Goal: Task Accomplishment & Management: Use online tool/utility

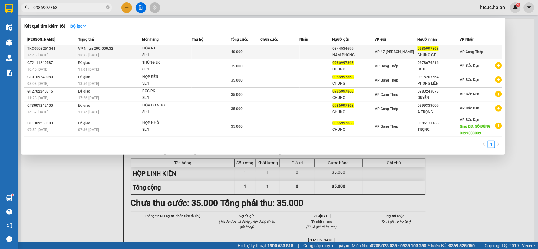
type input "0986997863"
click at [272, 47] on td at bounding box center [280, 52] width 39 height 14
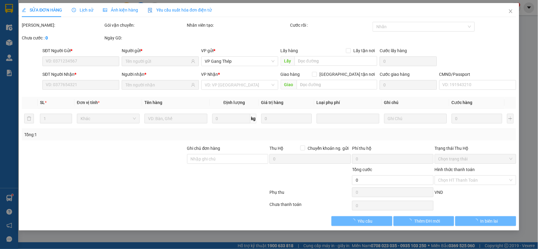
type input "0344534699"
type input "NAM PHONG"
type input "0986997863"
type input "CHUNG GT"
type input "40.000"
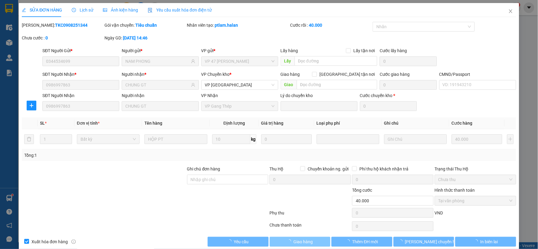
click at [284, 241] on button "Giao hàng" at bounding box center [300, 242] width 61 height 10
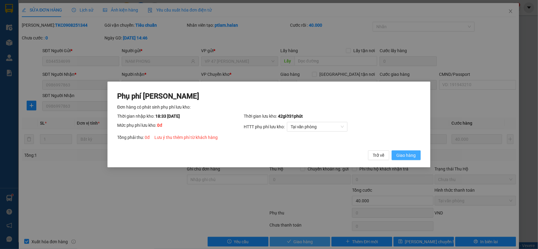
click at [408, 157] on span "Giao hàng" at bounding box center [406, 155] width 19 height 7
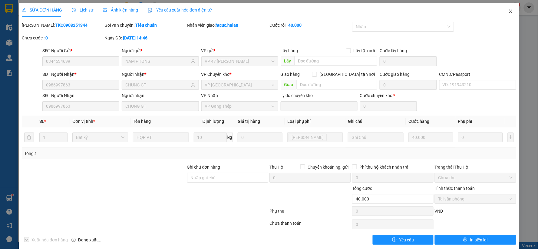
click at [504, 8] on span "Close" at bounding box center [511, 11] width 17 height 17
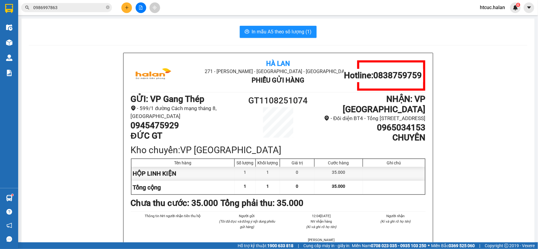
click at [128, 5] on icon "plus" at bounding box center [127, 7] width 4 height 4
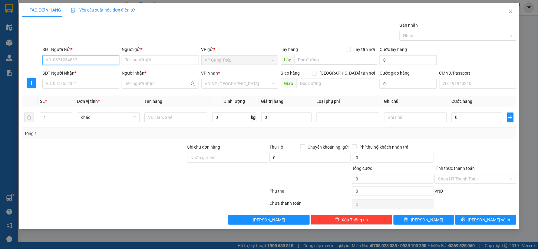
drag, startPoint x: 82, startPoint y: 60, endPoint x: 538, endPoint y: 19, distance: 457.8
click at [138, 54] on div "SĐT Người Gửi * VD: 0371234567 Người gửi * Tên người gửi VP gửi * VP Gang Thép …" at bounding box center [279, 56] width 476 height 21
type input "0346415736"
click at [81, 72] on div "0346415736 - SƠN" at bounding box center [81, 72] width 70 height 7
type input "SƠN"
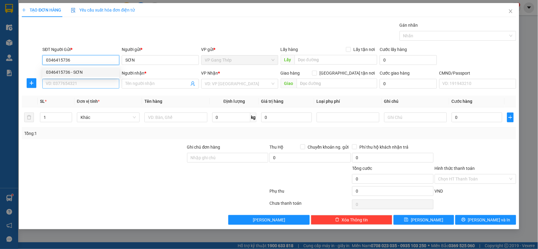
type input "0346415736"
click at [86, 85] on input "SĐT Người Nhận *" at bounding box center [80, 84] width 77 height 10
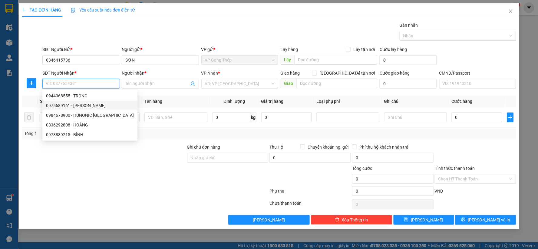
click at [91, 101] on div "0975689161 - [PERSON_NAME]" at bounding box center [89, 106] width 95 height 10
type input "0975689161"
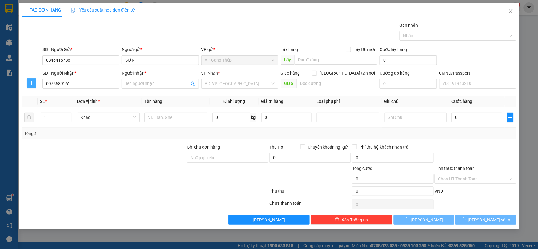
type input "[PERSON_NAME]"
click at [28, 87] on button "button" at bounding box center [32, 83] width 10 height 10
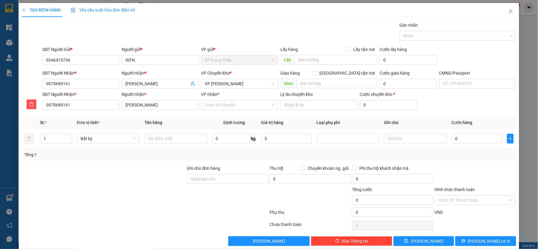
click at [239, 88] on div "VP Chuyển kho * VP Nguyễn Trãi" at bounding box center [239, 80] width 77 height 21
click at [236, 82] on span "VP [PERSON_NAME]" at bounding box center [240, 83] width 70 height 9
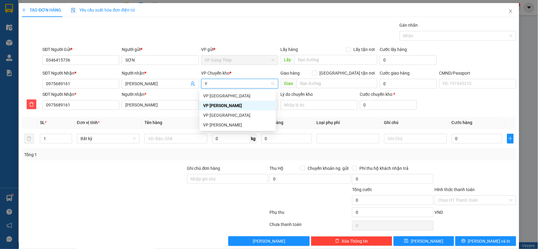
type input "YÊ"
click at [218, 95] on div "VP [GEOGRAPHIC_DATA]" at bounding box center [237, 95] width 69 height 7
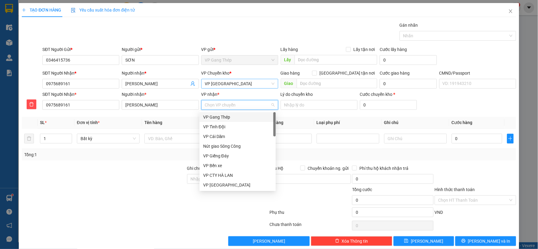
click at [223, 108] on input "VP nhận *" at bounding box center [237, 104] width 65 height 9
type input "TR"
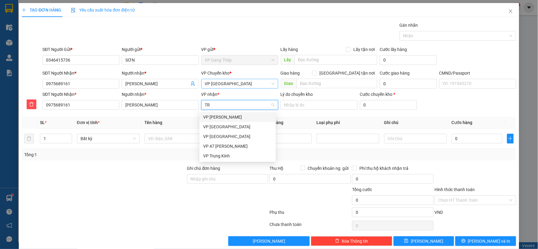
click at [218, 119] on div "VP [PERSON_NAME]" at bounding box center [237, 117] width 69 height 7
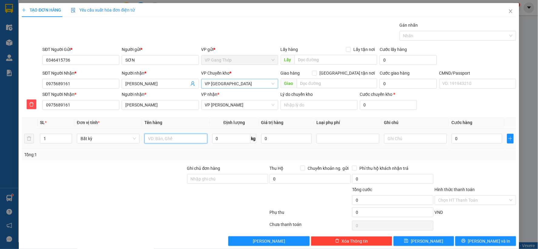
click at [176, 142] on input "text" at bounding box center [176, 139] width 63 height 10
type input "HỘP LINH KIỆN"
click at [231, 141] on input "0" at bounding box center [231, 139] width 38 height 10
type input "4"
click at [483, 135] on input "0" at bounding box center [477, 139] width 51 height 10
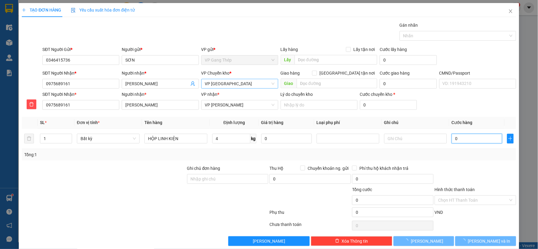
type input "40.000"
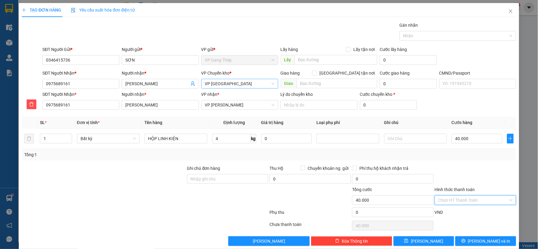
click at [473, 197] on input "Hình thức thanh toán" at bounding box center [474, 199] width 70 height 9
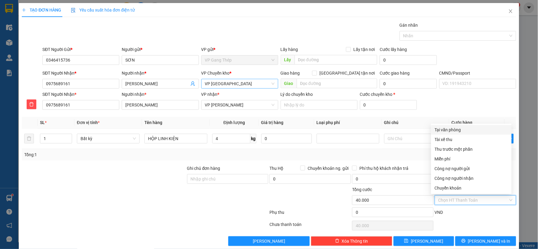
click at [454, 132] on div "Tại văn phòng" at bounding box center [471, 129] width 73 height 7
type input "0"
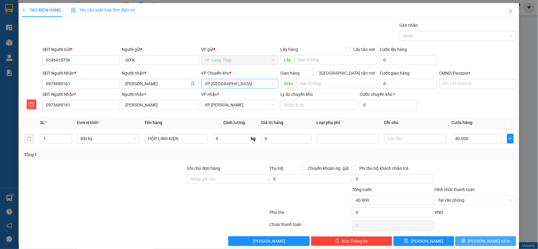
click at [496, 238] on button "[PERSON_NAME] và In" at bounding box center [486, 241] width 61 height 10
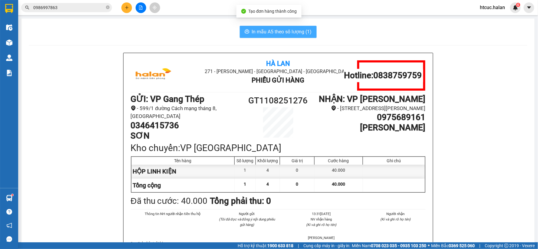
click at [261, 34] on span "In mẫu A5 theo số lượng (1)" at bounding box center [282, 32] width 60 height 8
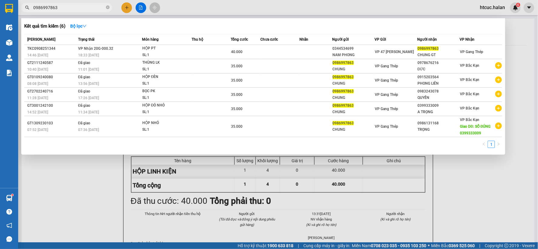
drag, startPoint x: 68, startPoint y: 8, endPoint x: 28, endPoint y: 21, distance: 42.1
click at [28, 13] on div "Kết quả tìm kiếm ( 6 ) Bộ lọc Mã ĐH Trạng thái Món hàng Thu hộ Tổng cước Chưa c…" at bounding box center [59, 7] width 118 height 11
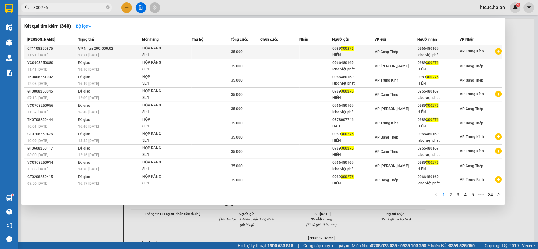
type input "300276"
click at [219, 49] on td at bounding box center [211, 52] width 39 height 14
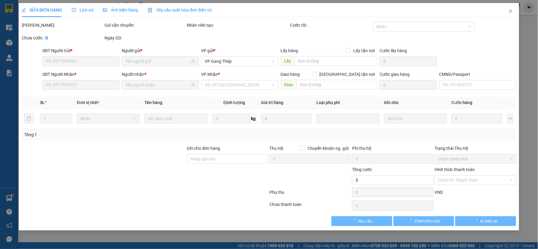
type input "0989300276"
type input "0966480169"
type input "35.000"
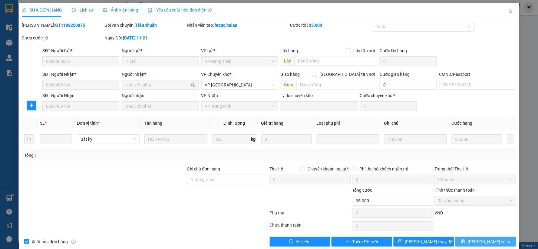
click at [476, 240] on button "[PERSON_NAME] và In" at bounding box center [486, 242] width 61 height 10
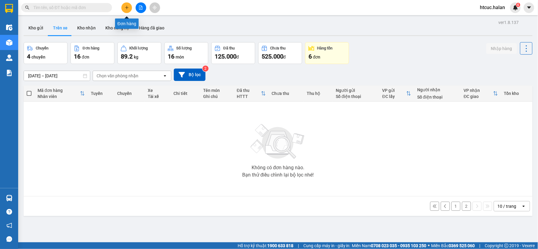
click at [129, 8] on button at bounding box center [126, 7] width 11 height 11
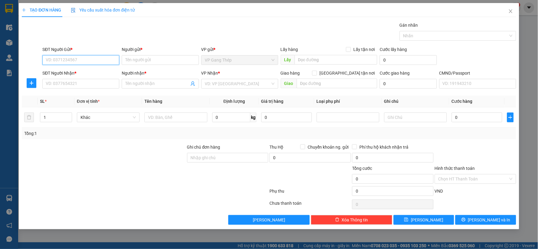
click at [66, 63] on input "SĐT Người Gửi *" at bounding box center [80, 60] width 77 height 10
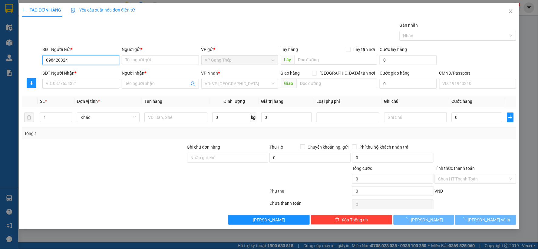
type input "0984203247"
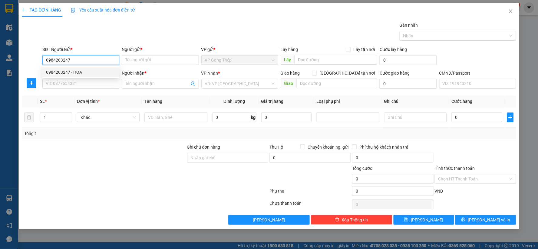
click at [79, 72] on div "0984203247 - HOA" at bounding box center [81, 72] width 70 height 7
type input "HOA"
type input "0984203247"
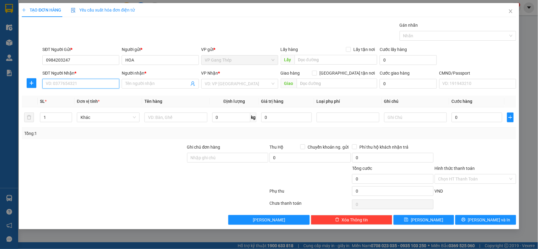
click at [86, 84] on input "SĐT Người Nhận *" at bounding box center [80, 84] width 77 height 10
type input "0369887247"
click at [78, 93] on div "0369887247 - LINH" at bounding box center [81, 95] width 70 height 7
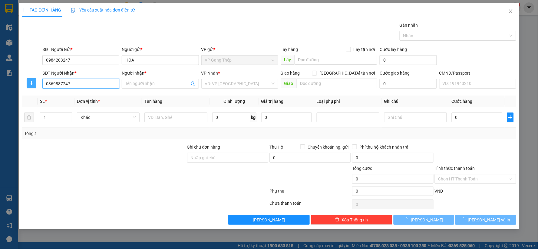
type input "LINH"
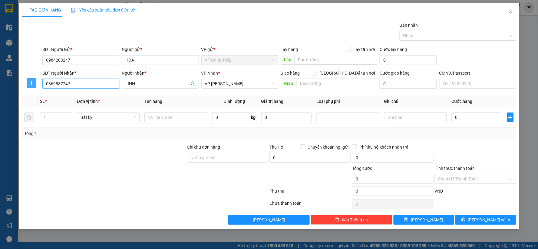
type input "0369887247"
click at [28, 84] on span "plus" at bounding box center [31, 83] width 9 height 5
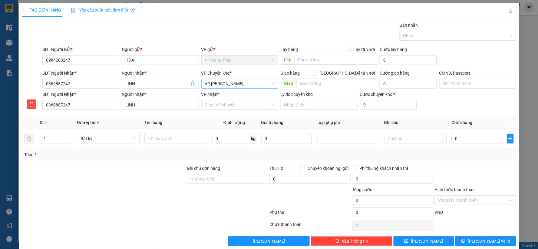
click at [253, 86] on span "VP [PERSON_NAME]" at bounding box center [240, 83] width 70 height 9
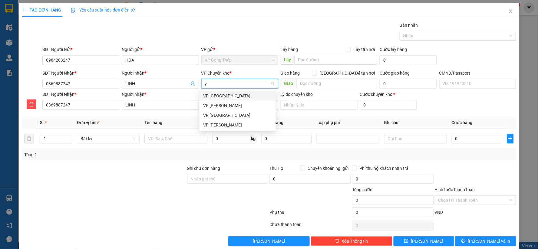
type input "yê"
click at [214, 92] on div "VP [GEOGRAPHIC_DATA]" at bounding box center [237, 95] width 69 height 7
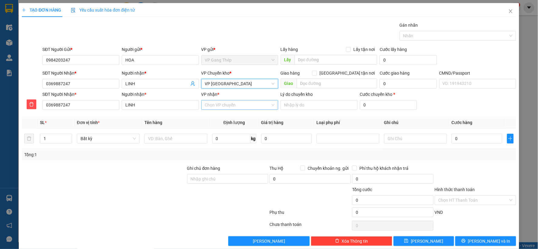
click at [215, 104] on input "VP nhận *" at bounding box center [237, 104] width 65 height 9
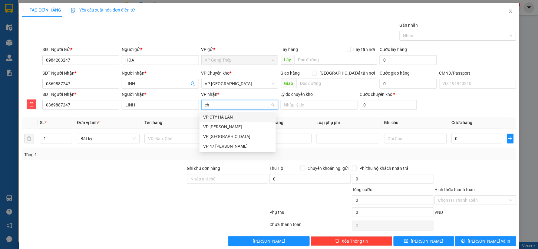
type input "chi"
click at [214, 116] on div "VP [PERSON_NAME]" at bounding box center [237, 117] width 69 height 7
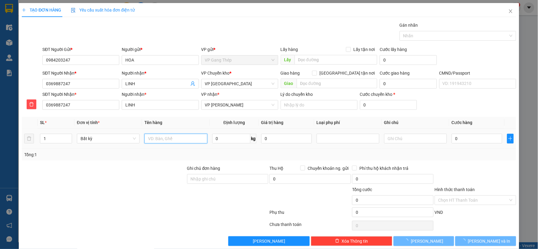
click at [185, 141] on input "text" at bounding box center [176, 139] width 63 height 10
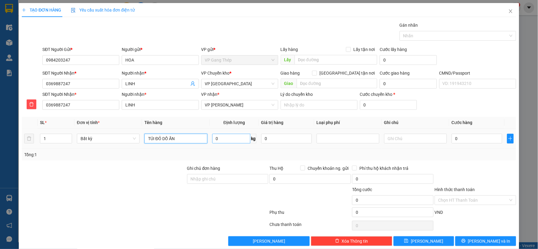
type input "TÚI ĐỎ DỒ ĂN"
click at [233, 137] on input "0" at bounding box center [231, 139] width 38 height 10
type input "3"
click at [464, 138] on input "0" at bounding box center [477, 139] width 51 height 10
type input "40.000"
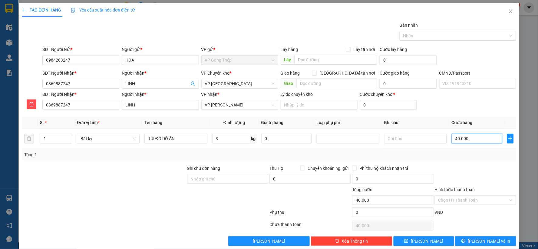
type input "40.000"
click at [487, 197] on input "Hình thức thanh toán" at bounding box center [474, 199] width 70 height 9
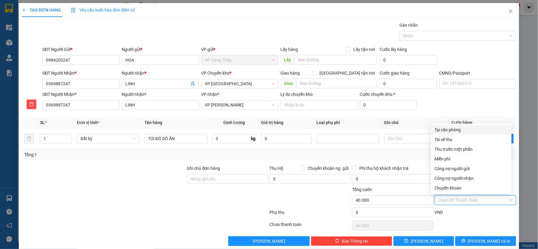
click at [453, 129] on div "Tại văn phòng" at bounding box center [471, 129] width 73 height 7
type input "0"
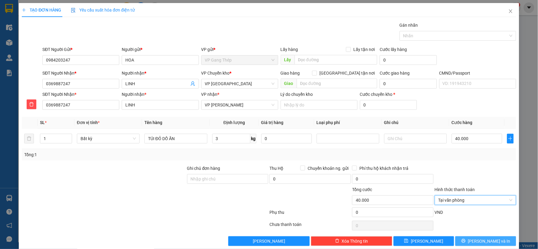
click at [465, 241] on button "[PERSON_NAME] và In" at bounding box center [486, 241] width 61 height 10
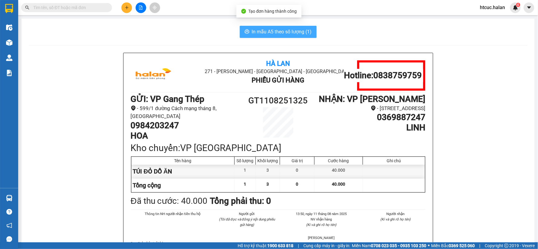
click at [276, 27] on button "In mẫu A5 theo số lượng (1)" at bounding box center [278, 32] width 77 height 12
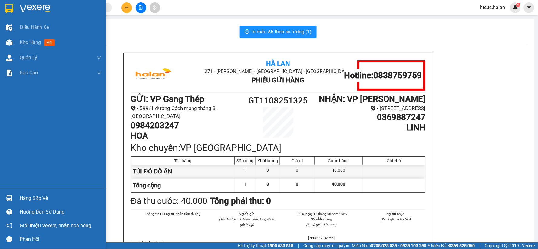
click at [41, 199] on div "Hàng sắp về" at bounding box center [61, 198] width 82 height 9
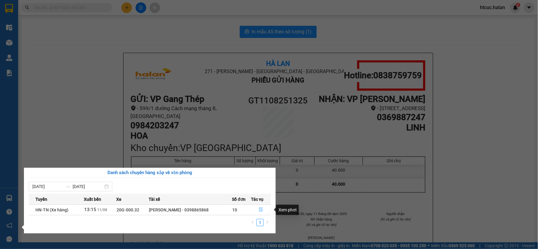
click at [260, 208] on icon "file-done" at bounding box center [261, 209] width 4 height 4
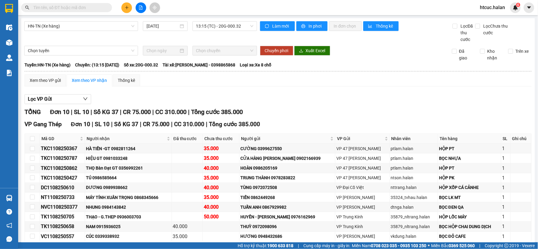
scroll to position [31, 0]
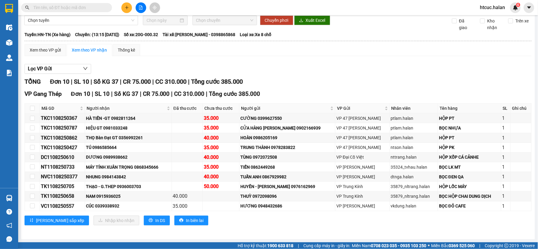
click at [73, 9] on input "text" at bounding box center [69, 7] width 72 height 7
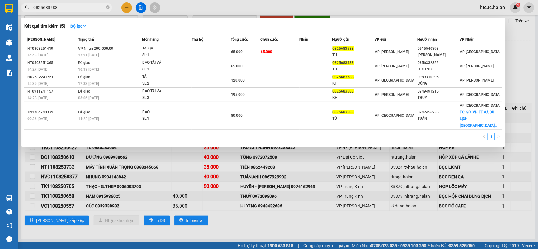
type input "0825683588"
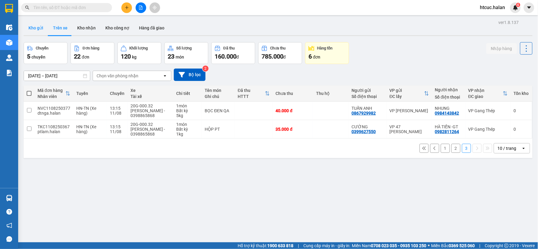
click at [35, 28] on button "Kho gửi" at bounding box center [36, 28] width 25 height 15
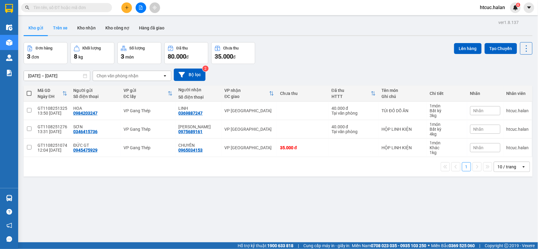
click at [66, 28] on button "Trên xe" at bounding box center [60, 28] width 24 height 15
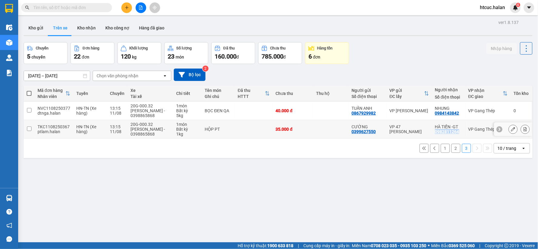
drag, startPoint x: 456, startPoint y: 132, endPoint x: 430, endPoint y: 132, distance: 25.5
click at [435, 132] on div "HÀ TIẾN -GT 0982811264" at bounding box center [448, 129] width 27 height 10
checkbox input "true"
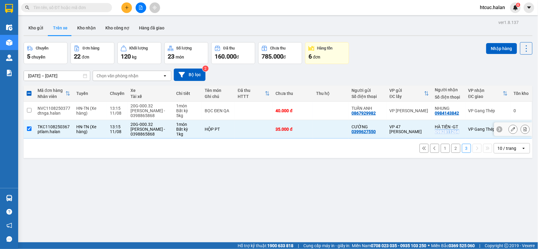
copy div "0982811264"
paste input "0982811264"
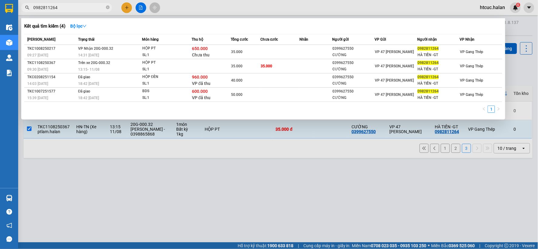
type input "0982811264"
click at [230, 209] on div at bounding box center [269, 124] width 538 height 249
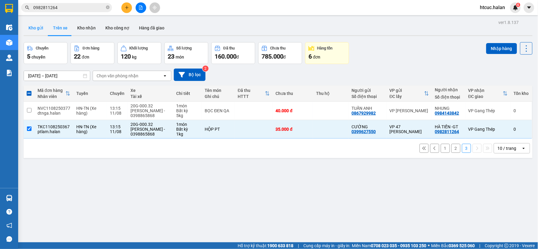
click at [36, 28] on button "Kho gửi" at bounding box center [36, 28] width 25 height 15
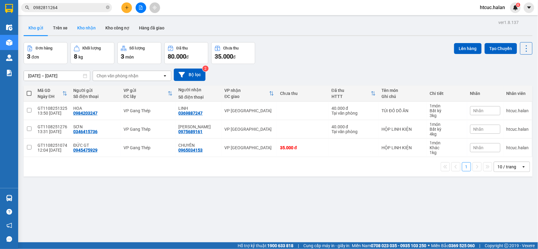
click at [90, 30] on button "Kho nhận" at bounding box center [86, 28] width 28 height 15
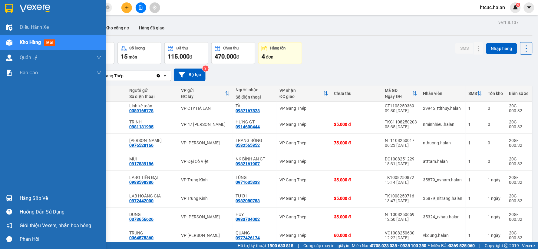
click at [5, 197] on div at bounding box center [9, 198] width 11 height 11
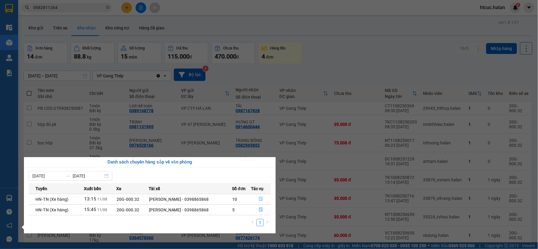
click at [265, 200] on button "button" at bounding box center [260, 199] width 19 height 10
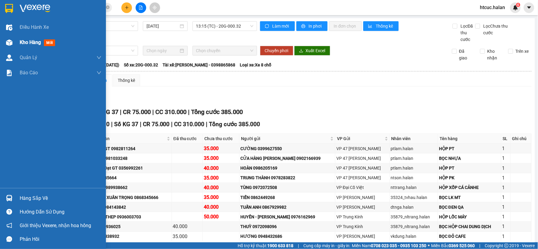
click at [20, 42] on span "Kho hàng" at bounding box center [30, 42] width 21 height 6
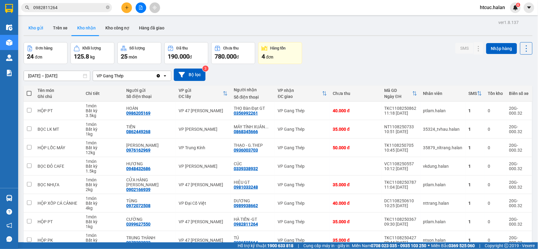
click at [35, 27] on button "Kho gửi" at bounding box center [36, 28] width 25 height 15
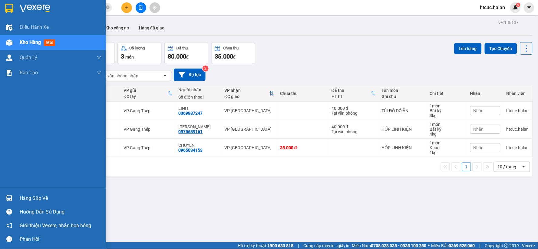
click at [11, 195] on div at bounding box center [9, 198] width 11 height 11
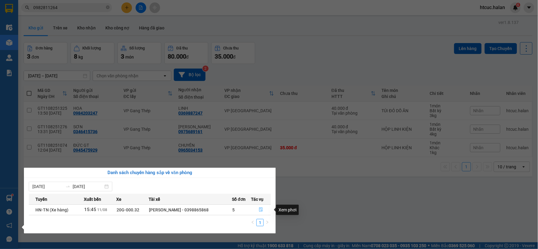
click at [261, 208] on icon "file-done" at bounding box center [261, 209] width 4 height 4
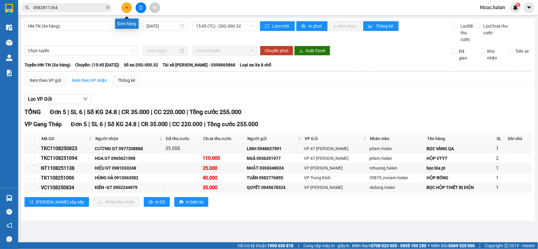
click at [125, 8] on icon "plus" at bounding box center [127, 7] width 4 height 4
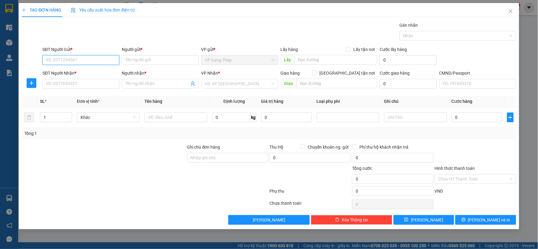
click at [88, 58] on input "SĐT Người Gửi *" at bounding box center [80, 60] width 77 height 10
type input "0984148827"
click at [79, 72] on div "0984148827 - ĐÔNG" at bounding box center [81, 72] width 70 height 7
type input "ĐÔNG"
drag, startPoint x: 76, startPoint y: 59, endPoint x: 31, endPoint y: 58, distance: 45.5
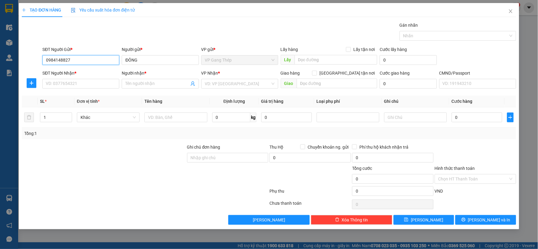
click at [31, 58] on div "SĐT Người Gửi * 0984148827 Người gửi * ĐÔNG VP gửi * VP Gang Thép Lấy hàng Lấy …" at bounding box center [269, 56] width 496 height 21
type input "0984148827"
click at [73, 83] on input "SĐT Người Nhận *" at bounding box center [80, 84] width 77 height 10
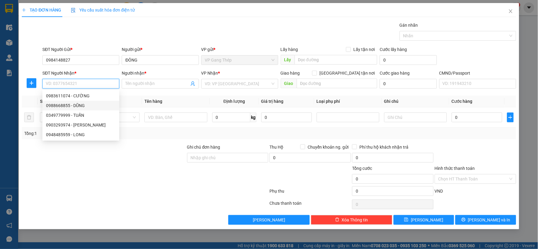
click at [80, 103] on div "0988668855 - DŨNG" at bounding box center [81, 105] width 70 height 7
type input "0988668855"
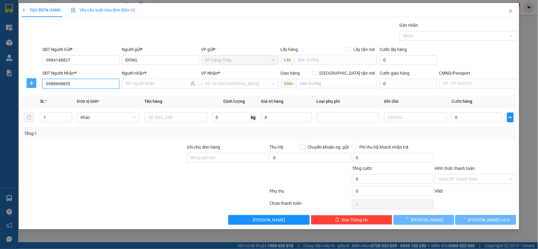
type input "DŨNG"
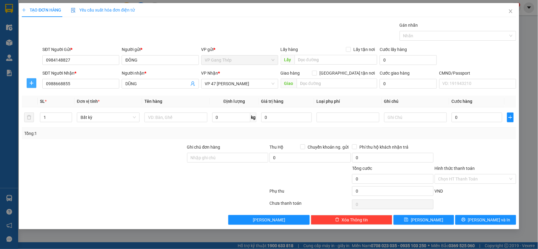
click at [29, 79] on button "button" at bounding box center [32, 83] width 10 height 10
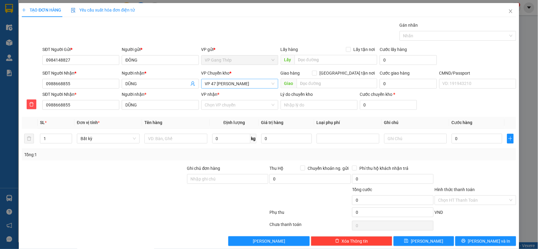
click at [228, 85] on span "VP 47 [PERSON_NAME]" at bounding box center [240, 83] width 70 height 9
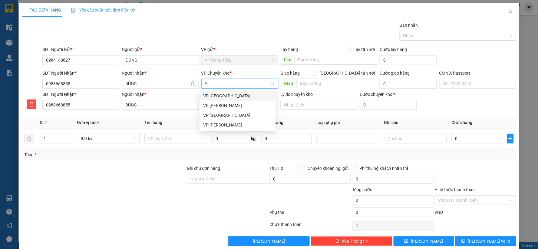
type input "YÊ"
click at [217, 96] on div "VP [GEOGRAPHIC_DATA]" at bounding box center [237, 95] width 69 height 7
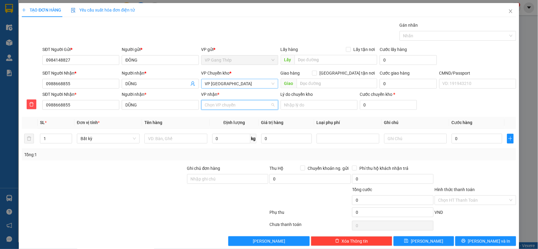
click at [225, 107] on input "VP nhận *" at bounding box center [237, 104] width 65 height 9
type input "47"
click at [225, 118] on div "VP 47 [PERSON_NAME]" at bounding box center [237, 117] width 69 height 7
click at [162, 135] on input "text" at bounding box center [176, 139] width 63 height 10
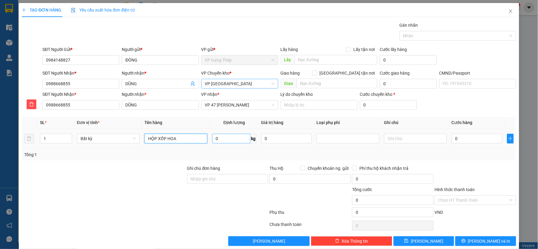
type input "HỘP XỐP HOA"
click at [218, 137] on input "0" at bounding box center [231, 139] width 38 height 10
type input "1"
click at [474, 141] on input "0" at bounding box center [477, 139] width 51 height 10
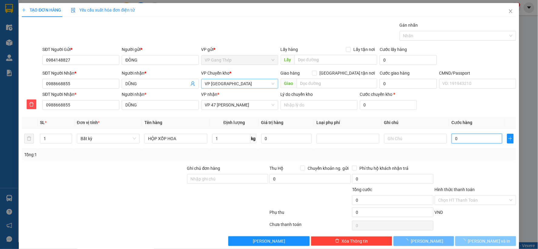
type input "35.000"
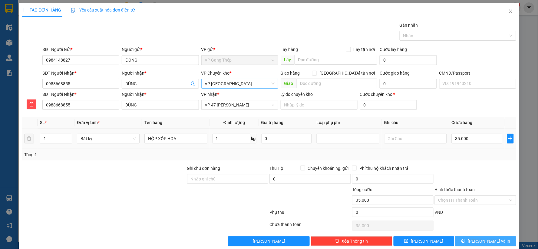
drag, startPoint x: 473, startPoint y: 241, endPoint x: 288, endPoint y: 144, distance: 208.6
click at [466, 243] on icon "printer" at bounding box center [464, 240] width 4 height 4
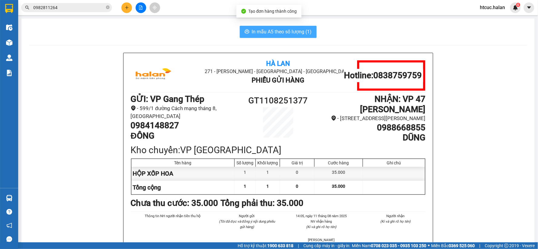
click at [283, 32] on span "In mẫu A5 theo số lượng (1)" at bounding box center [282, 32] width 60 height 8
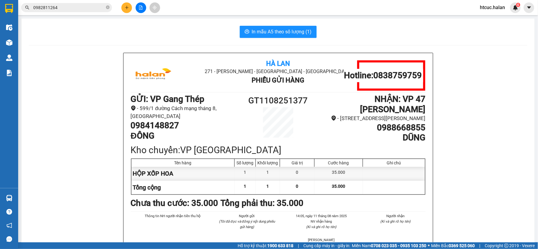
click at [205, 32] on div "In mẫu A5 theo số lượng (1)" at bounding box center [278, 32] width 499 height 12
click at [128, 8] on icon "plus" at bounding box center [127, 7] width 4 height 4
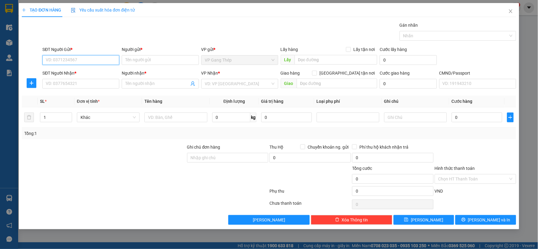
paste input "0984148827"
type input "0984148827"
click at [76, 74] on div "0984148827 - ĐÔNG" at bounding box center [81, 72] width 70 height 7
type input "ĐÔNG"
type input "0984148827"
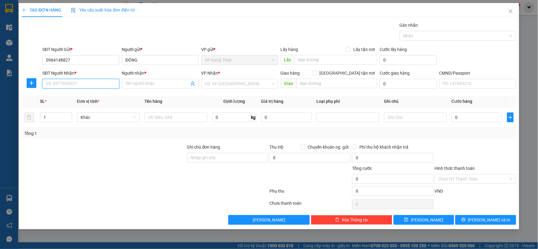
click at [87, 84] on input "SĐT Người Nhận *" at bounding box center [80, 84] width 77 height 10
click at [67, 95] on div "0349779999 - TUẤN" at bounding box center [81, 95] width 70 height 7
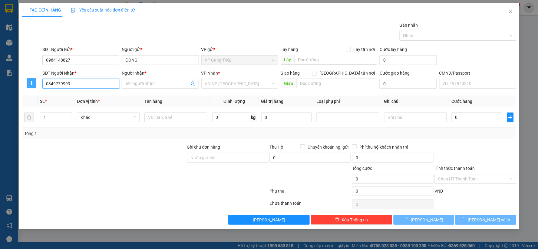
type input "0349779999"
type input "TUẤN"
click at [32, 83] on icon "plus" at bounding box center [31, 83] width 5 height 5
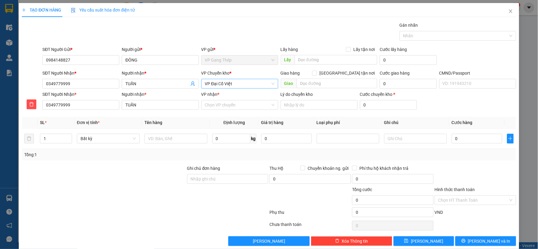
click at [249, 86] on span "VP Đại Cồ Việt" at bounding box center [240, 83] width 70 height 9
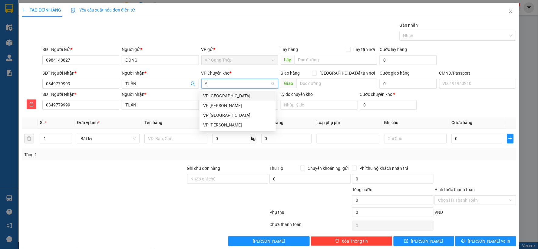
type input "YÊ"
click at [208, 93] on div "VP [GEOGRAPHIC_DATA]" at bounding box center [237, 95] width 69 height 7
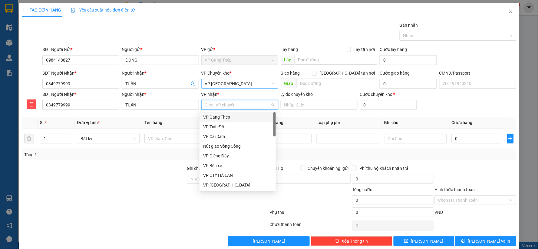
click at [213, 106] on input "VP nhận *" at bounding box center [237, 104] width 65 height 9
type input "D"
type input "ĐA"
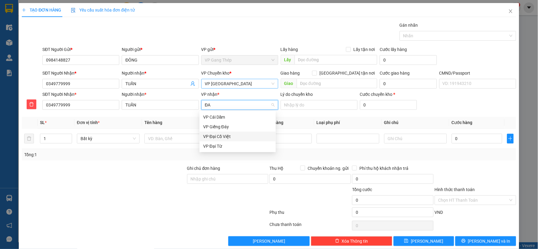
click at [219, 137] on div "VP Đại Cồ Việt" at bounding box center [237, 136] width 69 height 7
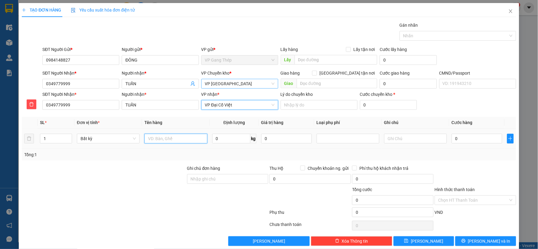
drag, startPoint x: 175, startPoint y: 137, endPoint x: 179, endPoint y: 136, distance: 4.1
click at [179, 136] on input "text" at bounding box center [176, 139] width 63 height 10
type input "HỘP XỐP HOA"
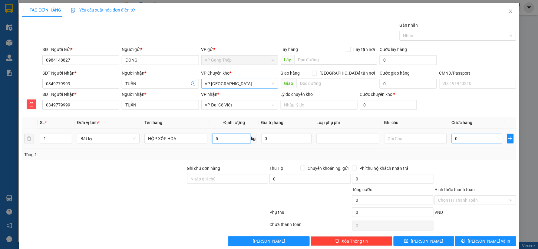
type input "5"
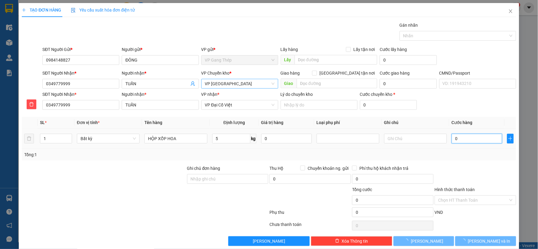
click at [468, 136] on input "0" at bounding box center [477, 139] width 51 height 10
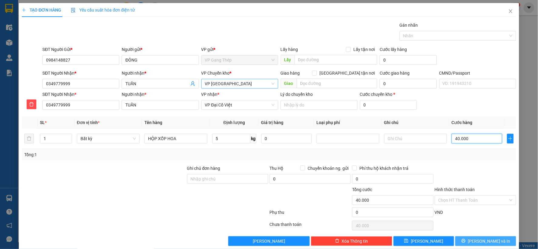
type input "40.000"
click at [477, 240] on span "[PERSON_NAME] và In" at bounding box center [489, 241] width 42 height 7
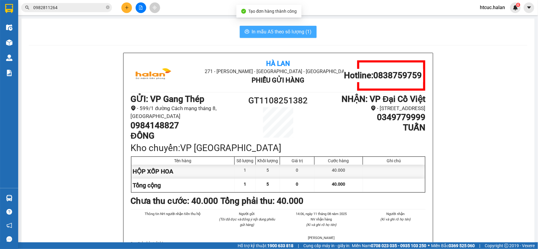
click at [288, 28] on button "In mẫu A5 theo số lượng (1)" at bounding box center [278, 32] width 77 height 12
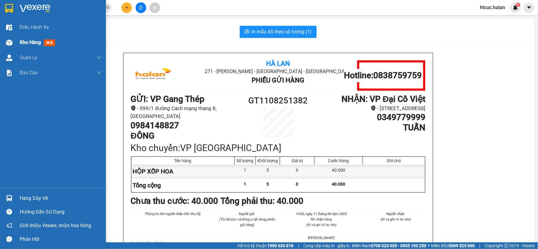
click at [11, 37] on div "Kho hàng mới" at bounding box center [53, 42] width 106 height 15
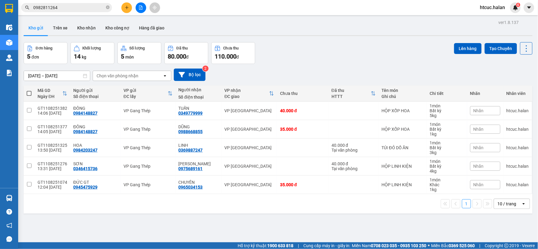
click at [30, 93] on span at bounding box center [29, 93] width 5 height 5
click at [29, 90] on input "checkbox" at bounding box center [29, 90] width 0 height 0
checkbox input "true"
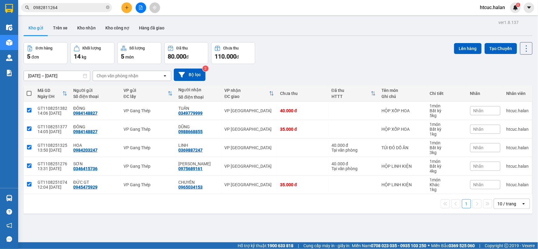
checkbox input "true"
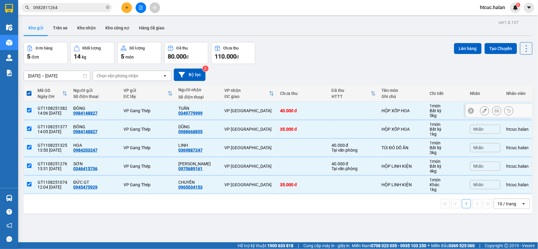
click at [28, 111] on input "checkbox" at bounding box center [29, 110] width 5 height 5
checkbox input "false"
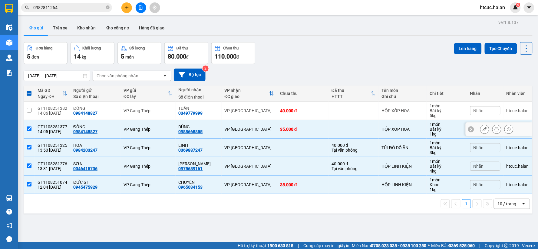
click at [28, 128] on input "checkbox" at bounding box center [29, 128] width 5 height 5
checkbox input "false"
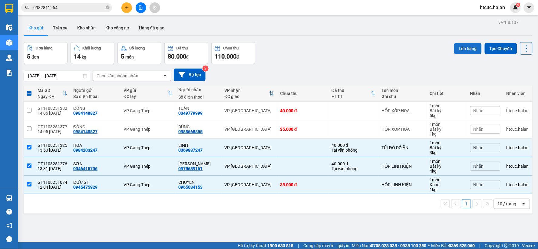
click at [461, 51] on button "Lên hàng" at bounding box center [468, 48] width 28 height 11
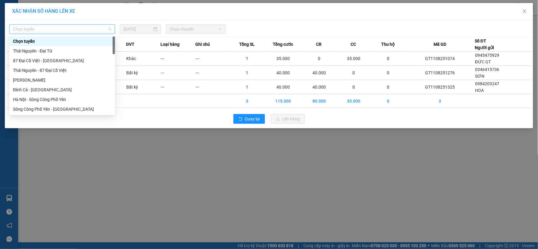
click at [76, 28] on span "Chọn tuyến" at bounding box center [62, 29] width 98 height 9
type input "TN"
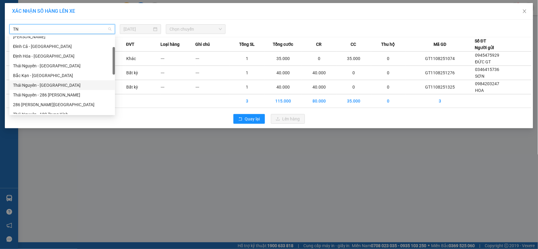
scroll to position [101, 0]
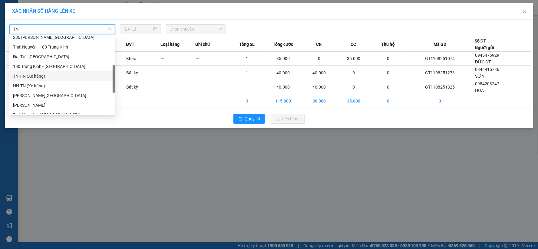
click at [25, 75] on div "TN-HN (Xe hàng)" at bounding box center [62, 76] width 98 height 7
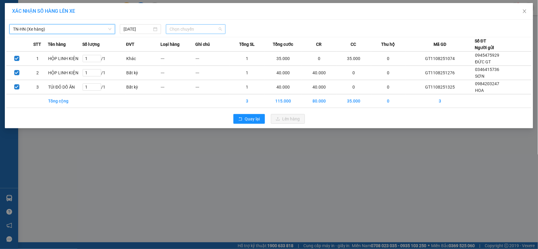
click at [208, 29] on span "Chọn chuyến" at bounding box center [196, 29] width 52 height 9
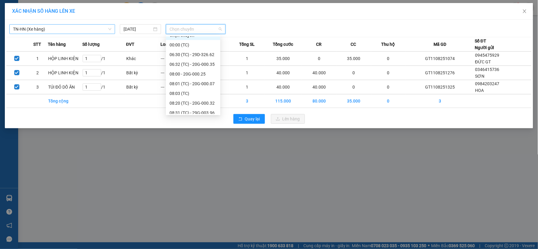
scroll to position [223, 0]
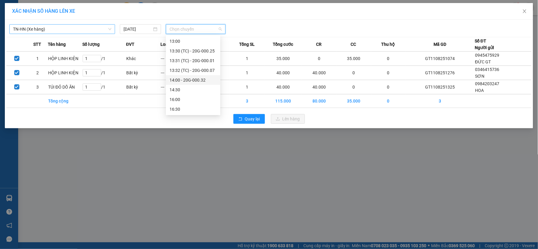
click at [195, 80] on div "14:00 - 20G-000.32" at bounding box center [193, 80] width 47 height 7
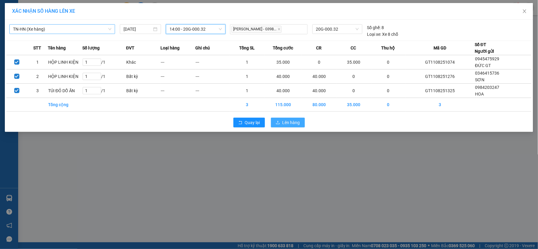
click at [292, 121] on span "Lên hàng" at bounding box center [292, 122] width 18 height 7
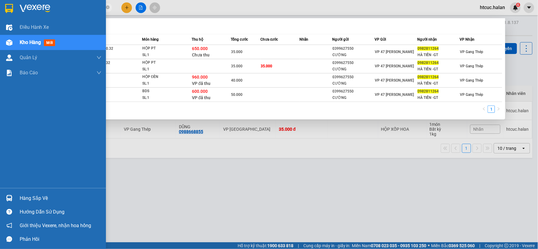
drag, startPoint x: 70, startPoint y: 9, endPoint x: 2, endPoint y: 11, distance: 68.2
click at [2, 11] on section "Kết quả tìm kiếm ( 4 ) Bộ lọc Mã ĐH Trạng thái Món hàng Thu hộ Tổng cước Chưa c…" at bounding box center [269, 124] width 538 height 249
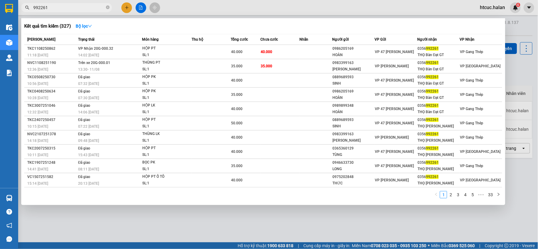
type input "992261"
drag, startPoint x: 193, startPoint y: 220, endPoint x: 144, endPoint y: 150, distance: 85.6
click at [192, 220] on div at bounding box center [269, 124] width 538 height 249
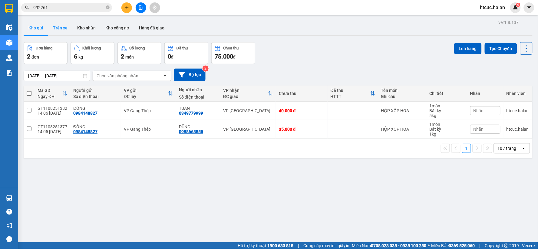
click at [55, 25] on button "Trên xe" at bounding box center [60, 28] width 24 height 15
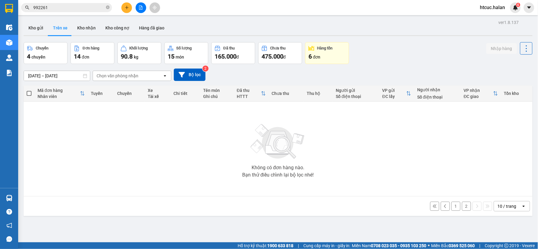
click at [462, 208] on button "2" at bounding box center [466, 205] width 9 height 9
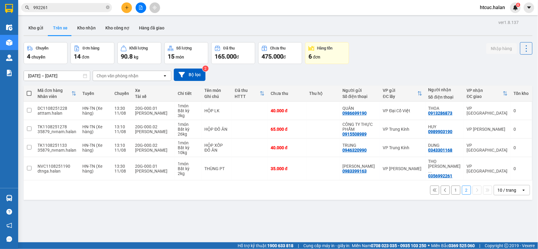
click at [454, 185] on button "1" at bounding box center [456, 189] width 9 height 9
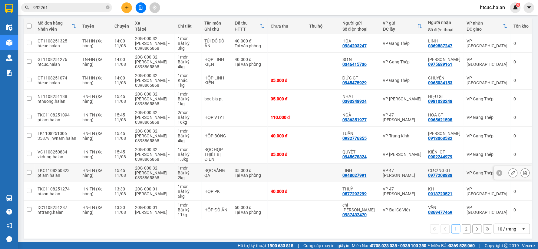
scroll to position [70, 0]
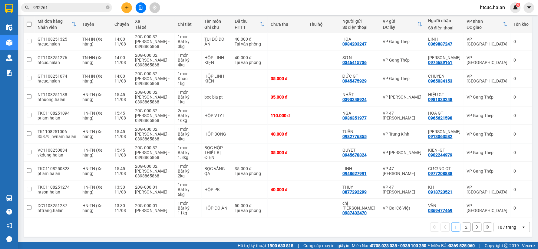
drag, startPoint x: 422, startPoint y: 165, endPoint x: 370, endPoint y: 223, distance: 78.3
click at [370, 223] on div "1 2 10 / trang open" at bounding box center [278, 227] width 504 height 10
click at [124, 8] on button at bounding box center [126, 7] width 11 height 11
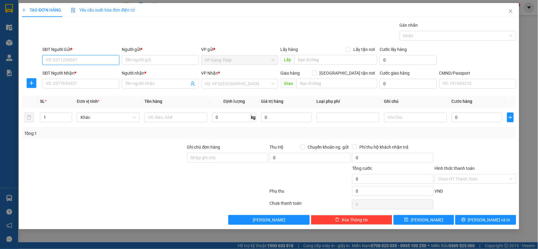
click at [87, 61] on input "SĐT Người Gửi *" at bounding box center [80, 60] width 77 height 10
click at [94, 56] on input "SĐT Người Gửi *" at bounding box center [80, 60] width 77 height 10
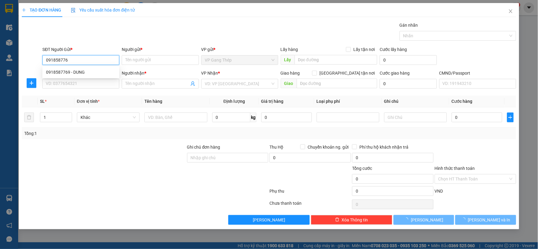
type input "0918587769"
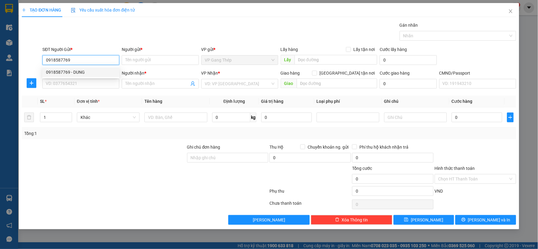
click at [75, 71] on div "0918587769 - DUNG" at bounding box center [81, 72] width 70 height 7
type input "DUNG"
type input "0918587769"
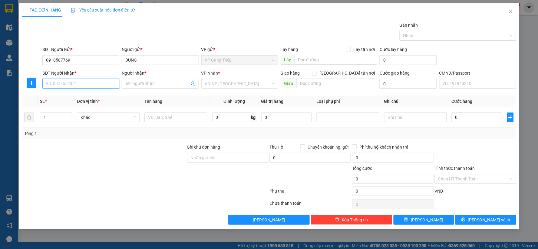
click at [87, 81] on input "SĐT Người Nhận *" at bounding box center [80, 84] width 77 height 10
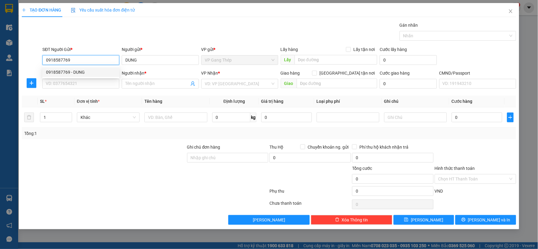
drag, startPoint x: 81, startPoint y: 59, endPoint x: 31, endPoint y: 62, distance: 50.1
click at [31, 62] on div "SĐT Người Gửi * 0918587769 Người gửi * DUNG VP gửi * VP Gang Thép Lấy hàng Lấy …" at bounding box center [269, 56] width 496 height 21
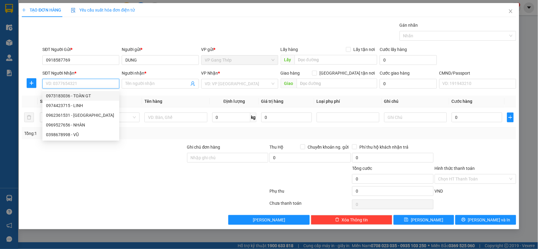
paste input "0918587769"
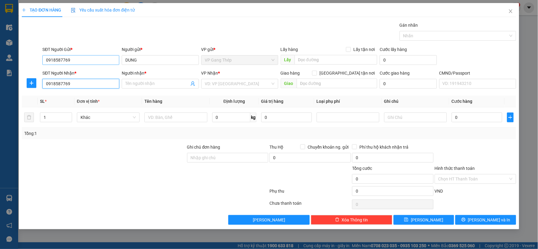
type input "0918587769"
drag, startPoint x: 79, startPoint y: 59, endPoint x: 37, endPoint y: 63, distance: 42.3
click at [37, 63] on div "SĐT Người Gửi * 0918587769 0918587769 Người gửi * DUNG VP gửi * VP Gang Thép Lấ…" at bounding box center [269, 56] width 496 height 21
click at [84, 87] on input "0918587769" at bounding box center [80, 84] width 77 height 10
click at [77, 58] on input "SĐT Người Gửi *" at bounding box center [80, 60] width 77 height 10
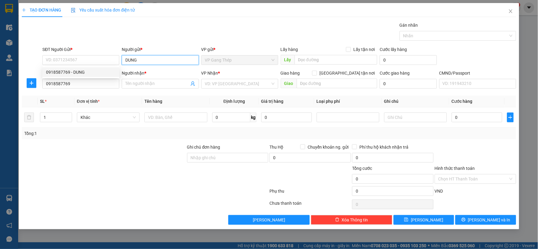
click at [146, 61] on input "DUNG" at bounding box center [160, 60] width 77 height 10
type input "D"
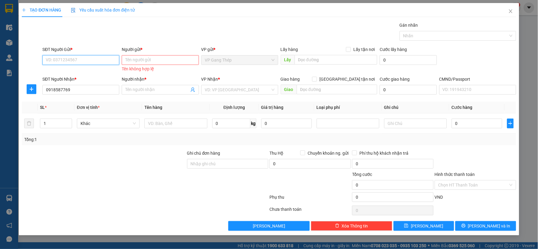
click at [80, 59] on input "SĐT Người Gửi *" at bounding box center [80, 60] width 77 height 10
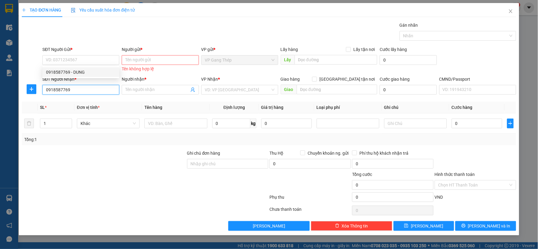
click at [83, 90] on input "0918587769" at bounding box center [80, 90] width 77 height 10
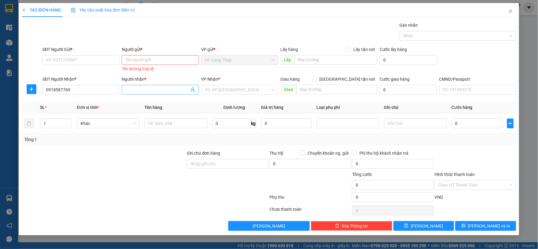
click at [141, 88] on input "Người nhận *" at bounding box center [157, 89] width 64 height 7
type input "DUNG"
click at [222, 89] on input "search" at bounding box center [237, 89] width 65 height 9
type input "47"
click at [219, 102] on div "VP 47 [PERSON_NAME]" at bounding box center [240, 101] width 70 height 7
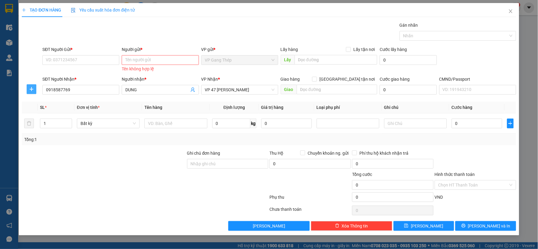
click at [34, 88] on span "plus" at bounding box center [31, 89] width 9 height 5
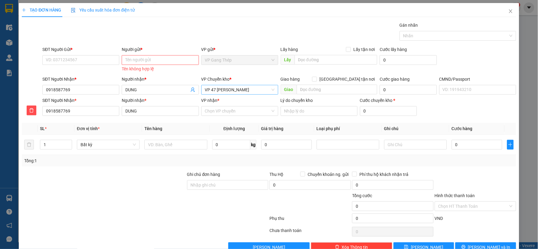
click at [226, 90] on span "VP 47 [PERSON_NAME]" at bounding box center [240, 89] width 70 height 9
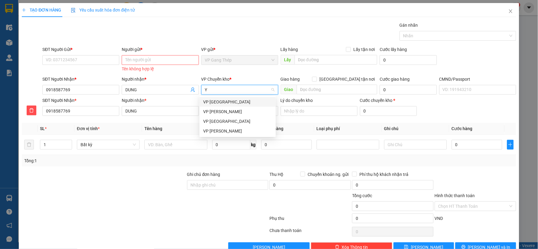
type input "YÊ"
click at [217, 103] on div "VP [GEOGRAPHIC_DATA]" at bounding box center [237, 101] width 69 height 7
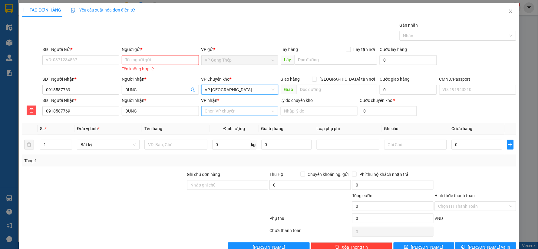
click at [220, 111] on input "VP nhận *" at bounding box center [237, 110] width 65 height 9
type input "47"
click at [218, 124] on div "VP 47 [PERSON_NAME]" at bounding box center [237, 123] width 69 height 7
click at [76, 59] on input "SĐT Người Gửi *" at bounding box center [80, 60] width 77 height 10
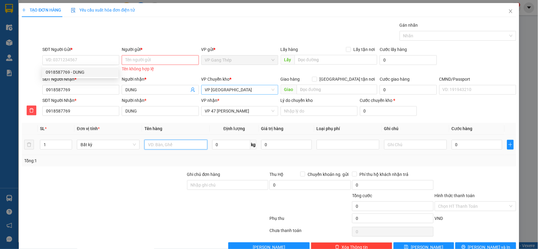
click at [156, 146] on input "text" at bounding box center [176, 145] width 63 height 10
type input "HÔP LINH KIỆN"
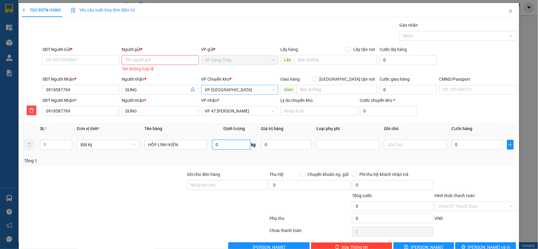
click at [225, 142] on input "0" at bounding box center [231, 145] width 38 height 10
type input "4"
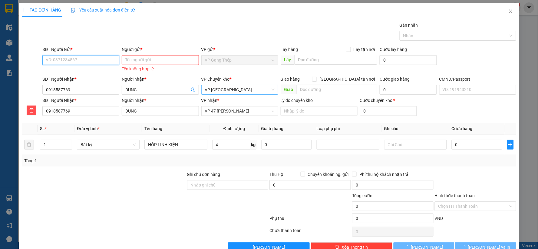
click at [97, 58] on input "SĐT Người Gửi *" at bounding box center [80, 60] width 77 height 10
type input "097"
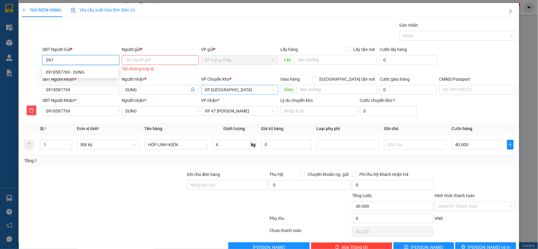
type input "40.000"
type input "0973183036"
click at [134, 61] on input "Người gửi *" at bounding box center [160, 60] width 77 height 10
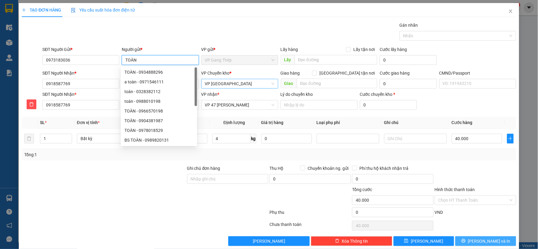
type input "TOÀN"
click at [480, 241] on span "[PERSON_NAME] và In" at bounding box center [489, 241] width 42 height 7
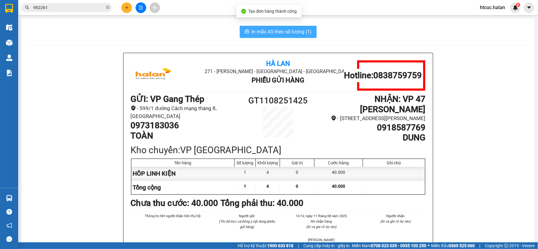
click at [274, 32] on span "In mẫu A5 theo số lượng (1)" at bounding box center [282, 32] width 60 height 8
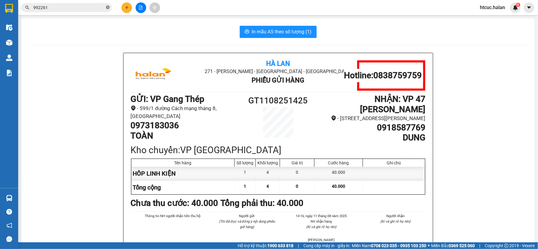
click at [107, 7] on icon "close-circle" at bounding box center [108, 7] width 4 height 4
paste input "0918587769"
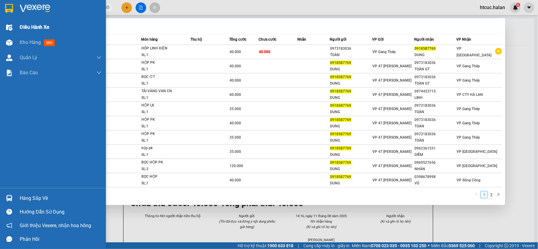
drag, startPoint x: 65, startPoint y: 8, endPoint x: 135, endPoint y: 2, distance: 70.6
click at [14, 26] on section "Kết quả tìm kiếm ( 14 ) Bộ lọc Mã ĐH Trạng thái Món hàng Thu hộ Tổng cước Chưa …" at bounding box center [269, 124] width 538 height 249
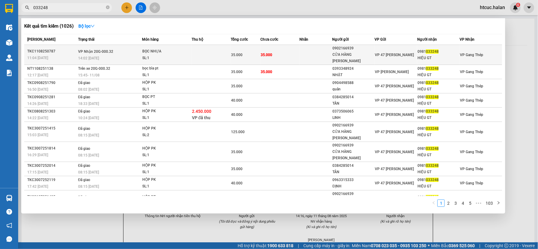
type input "033248"
click at [290, 50] on td "35.000" at bounding box center [280, 55] width 39 height 20
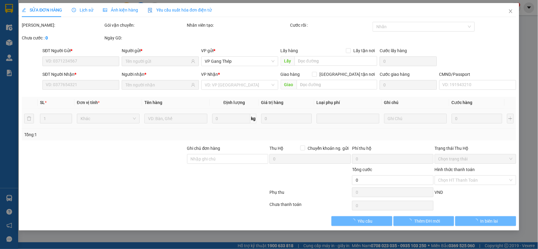
type input "0902166939"
type input "CỬA HÀNG [PERSON_NAME]"
type input "0981033248"
type input "HIỆU GT"
type input "35.000"
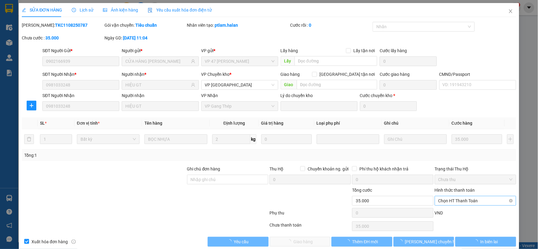
click at [459, 200] on span "Chọn HT Thanh Toán" at bounding box center [476, 200] width 74 height 9
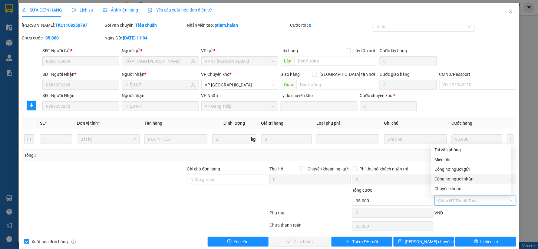
click at [464, 180] on div "Công nợ người nhận" at bounding box center [471, 178] width 73 height 7
type input "0"
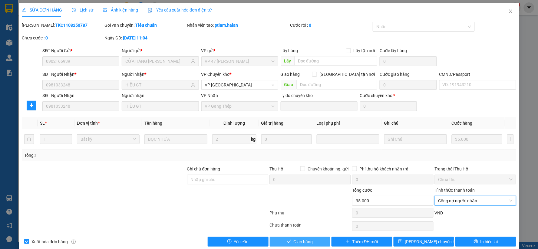
click at [306, 240] on span "Giao hàng" at bounding box center [303, 241] width 19 height 7
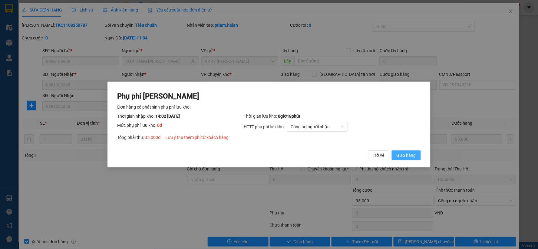
click at [412, 153] on span "Giao hàng" at bounding box center [406, 155] width 19 height 7
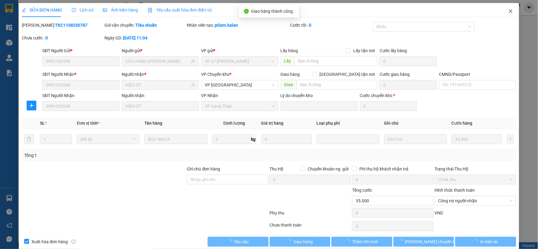
click at [509, 12] on icon "close" at bounding box center [510, 11] width 3 height 4
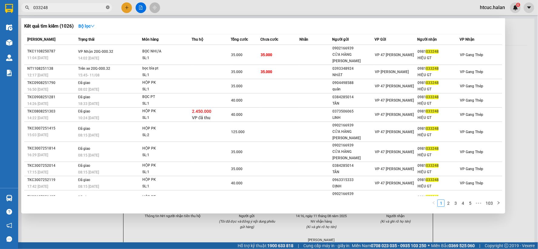
click at [108, 7] on icon "close-circle" at bounding box center [108, 7] width 4 height 4
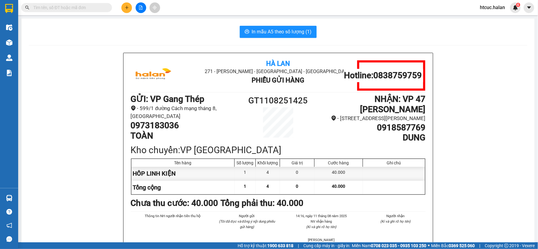
click at [95, 9] on input "text" at bounding box center [69, 7] width 72 height 7
click at [129, 8] on button at bounding box center [126, 7] width 11 height 11
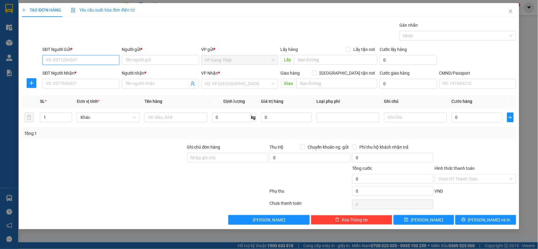
click at [92, 59] on input "SĐT Người Gửi *" at bounding box center [80, 60] width 77 height 10
drag, startPoint x: 302, startPoint y: 4, endPoint x: 105, endPoint y: 59, distance: 205.1
click at [105, 59] on input "SĐT Người Gửi *" at bounding box center [80, 60] width 77 height 10
type input "0354297884"
click at [68, 71] on div "0354297884 - LÝ" at bounding box center [81, 72] width 70 height 7
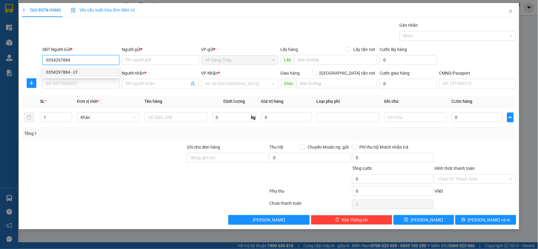
type input "LÝ"
type input "0354297884"
click at [82, 85] on input "SĐT Người Nhận *" at bounding box center [80, 84] width 77 height 10
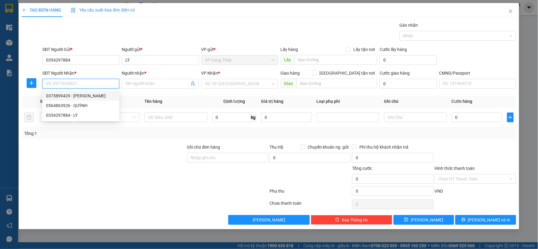
click at [87, 96] on div "0375899429 - [PERSON_NAME]" at bounding box center [81, 95] width 70 height 7
type input "0375899429"
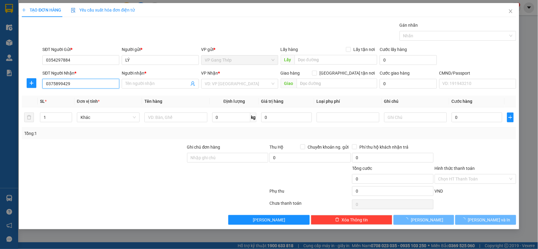
type input "QUỲNH"
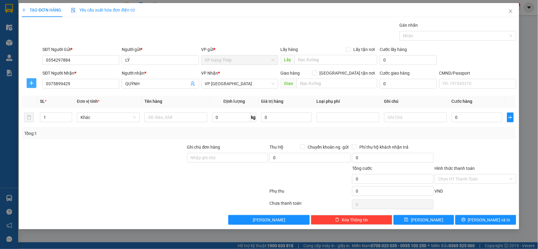
click at [32, 82] on icon "plus" at bounding box center [32, 83] width 0 height 4
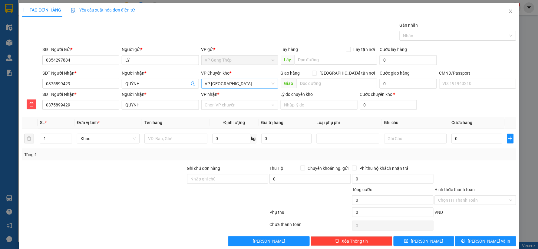
click at [225, 85] on span "VP [GEOGRAPHIC_DATA]" at bounding box center [240, 83] width 70 height 9
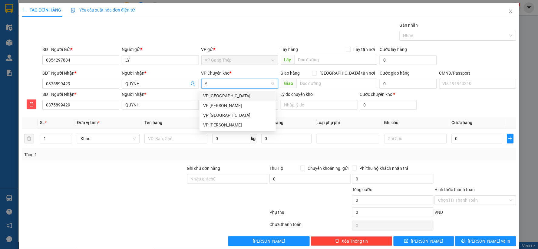
type input "YÊ"
click at [211, 95] on div "VP [GEOGRAPHIC_DATA]" at bounding box center [237, 95] width 69 height 7
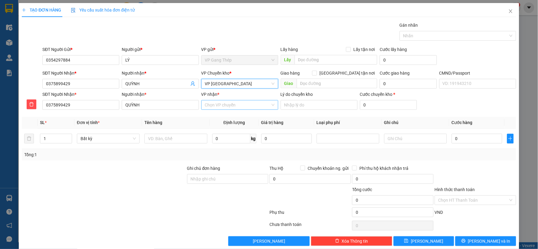
click at [220, 105] on input "VP nhận *" at bounding box center [237, 104] width 65 height 9
type input "TÂ"
click at [214, 114] on div "VP [GEOGRAPHIC_DATA]" at bounding box center [237, 117] width 69 height 7
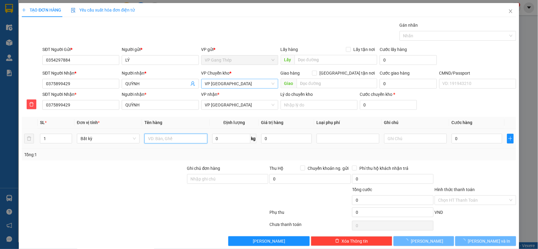
click at [170, 143] on input "text" at bounding box center [176, 139] width 63 height 10
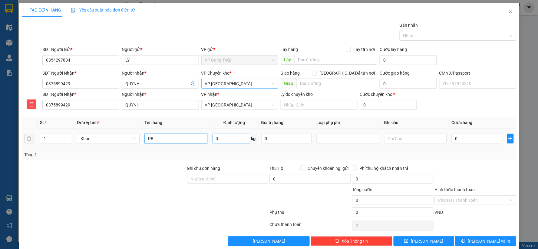
type input "PB"
click at [234, 139] on input "0" at bounding box center [231, 139] width 38 height 10
type input "0.2"
click at [476, 138] on input "0" at bounding box center [477, 139] width 51 height 10
type input "3"
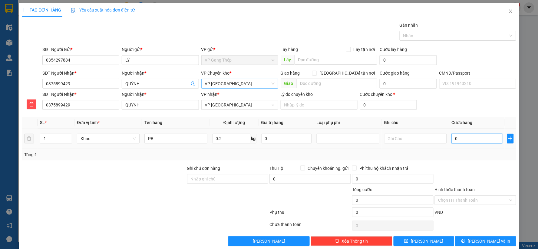
type input "3"
type input "35"
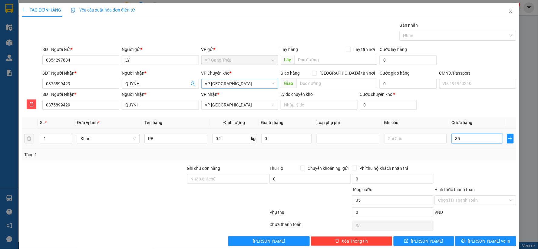
type input "350"
type input "3.500"
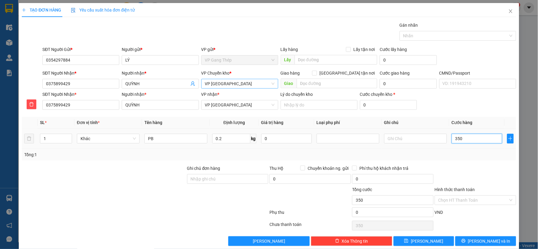
type input "3.500"
type input "35.000"
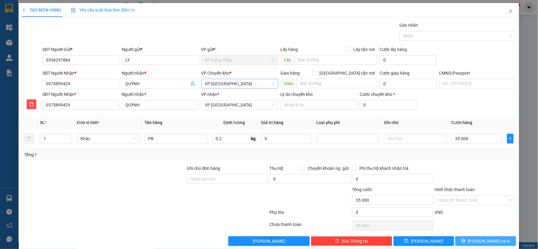
drag, startPoint x: 485, startPoint y: 241, endPoint x: 296, endPoint y: 163, distance: 204.3
click at [485, 242] on span "[PERSON_NAME] và In" at bounding box center [489, 241] width 42 height 7
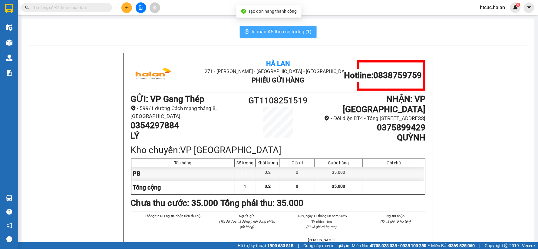
click at [247, 35] on button "In mẫu A5 theo số lượng (1)" at bounding box center [278, 32] width 77 height 12
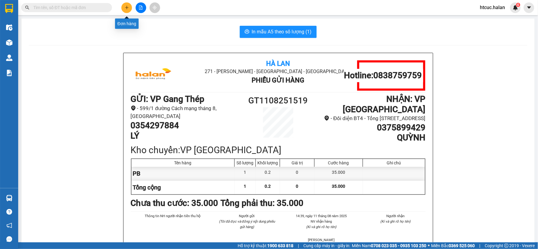
click at [124, 9] on button at bounding box center [126, 7] width 11 height 11
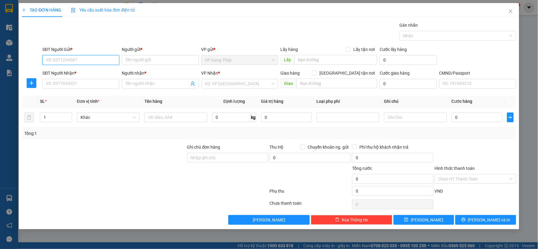
drag, startPoint x: 89, startPoint y: 56, endPoint x: 240, endPoint y: 0, distance: 160.7
click at [89, 57] on input "SĐT Người Gửi *" at bounding box center [80, 60] width 77 height 10
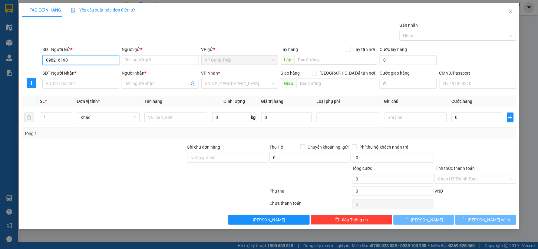
type input "0982161907"
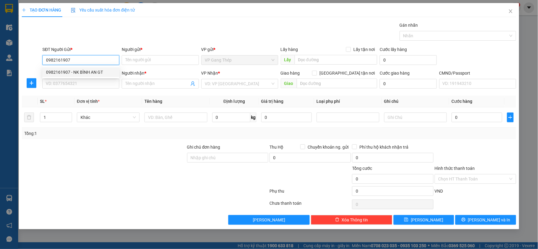
click at [87, 73] on div "0982161907 - NK BÌNH AN GT" at bounding box center [81, 72] width 70 height 7
type input "NK BÌNH AN GT"
type input "0982161907"
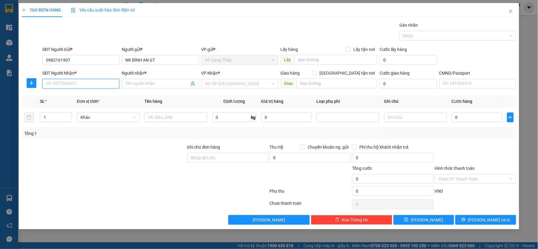
click at [92, 86] on input "SĐT Người Nhận *" at bounding box center [80, 84] width 77 height 10
click at [83, 105] on div "0912242799 - [GEOGRAPHIC_DATA]" at bounding box center [81, 105] width 70 height 7
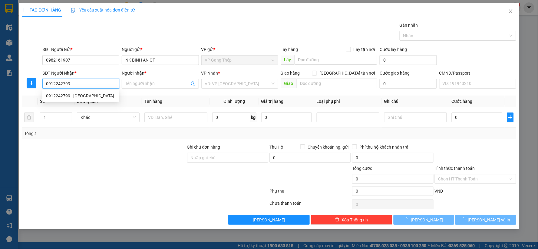
type input "0912242799"
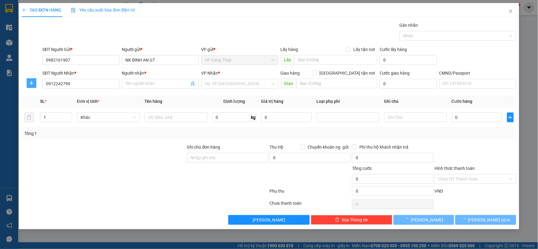
type input "[PERSON_NAME]"
click at [32, 82] on icon "plus" at bounding box center [31, 83] width 5 height 5
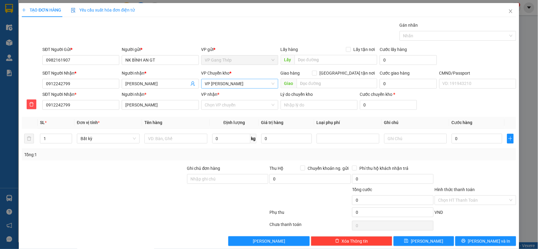
click at [219, 81] on span "VP [PERSON_NAME]" at bounding box center [240, 83] width 70 height 9
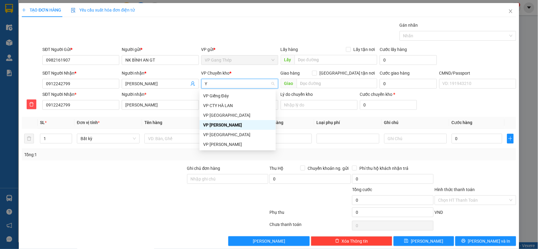
type input "YÊ"
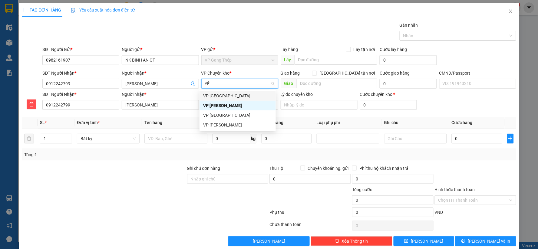
click at [209, 95] on div "VP [GEOGRAPHIC_DATA]" at bounding box center [237, 95] width 69 height 7
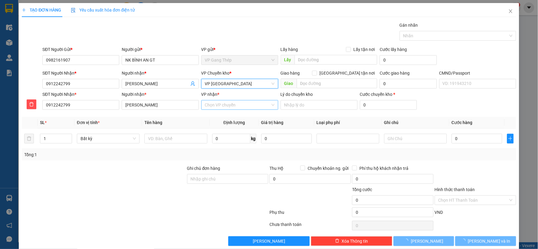
click at [214, 108] on input "VP nhận *" at bounding box center [237, 104] width 65 height 9
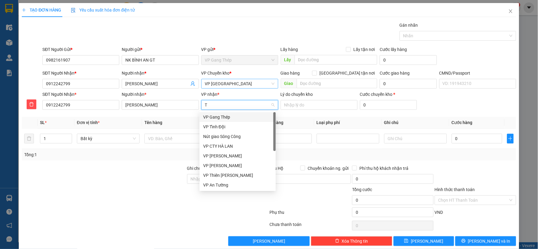
type input "TR"
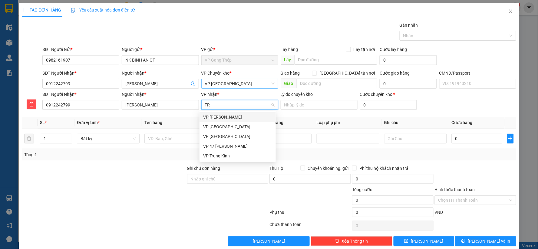
click at [213, 119] on div "VP [PERSON_NAME]" at bounding box center [237, 117] width 69 height 7
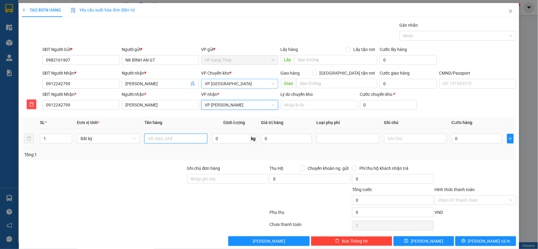
drag, startPoint x: 170, startPoint y: 143, endPoint x: 167, endPoint y: 144, distance: 3.3
click at [167, 144] on div at bounding box center [176, 138] width 63 height 12
type input "HỘP RĂNG"
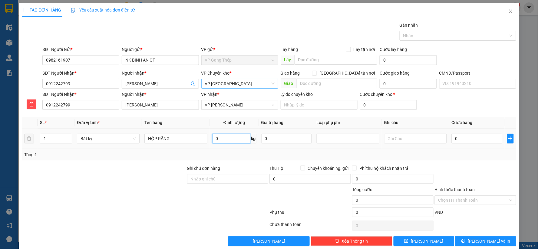
click at [222, 143] on input "0" at bounding box center [231, 139] width 38 height 10
type input "0.2"
click at [482, 134] on input "0" at bounding box center [477, 139] width 51 height 10
type input "35.000"
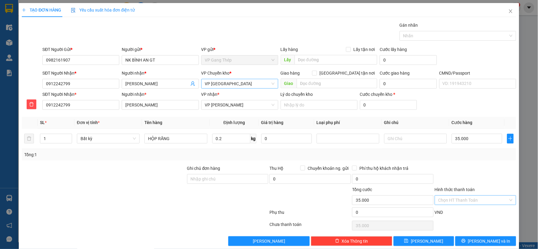
drag, startPoint x: 463, startPoint y: 202, endPoint x: 459, endPoint y: 195, distance: 8.4
click at [463, 202] on input "Hình thức thanh toán" at bounding box center [474, 199] width 70 height 9
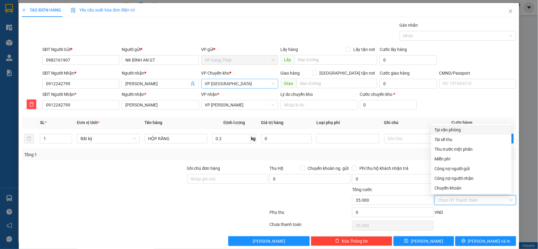
click at [454, 131] on div "Tại văn phòng" at bounding box center [471, 129] width 73 height 7
type input "0"
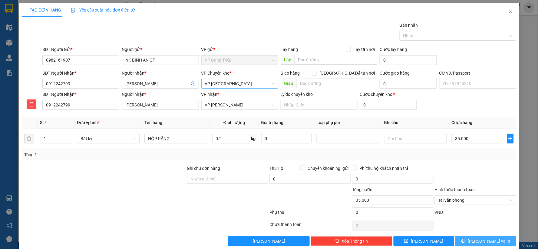
click at [471, 236] on button "[PERSON_NAME] và In" at bounding box center [486, 241] width 61 height 10
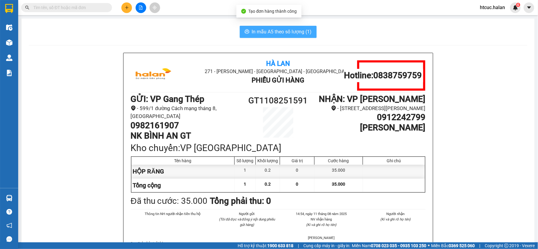
click at [277, 32] on span "In mẫu A5 theo số lượng (1)" at bounding box center [282, 32] width 60 height 8
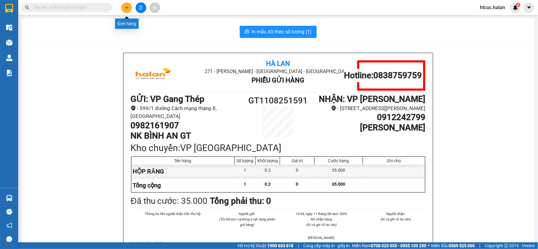
click at [126, 9] on icon "plus" at bounding box center [127, 7] width 4 height 4
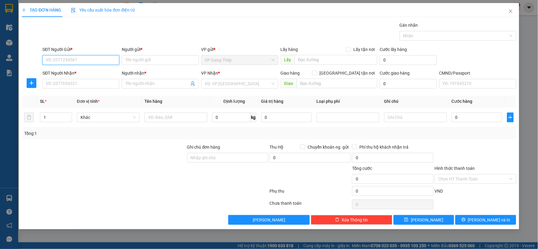
click at [91, 58] on input "SĐT Người Gửi *" at bounding box center [80, 60] width 77 height 10
type input "0982161907"
click at [72, 72] on div "0982161907 - NK BÌNH AN GT" at bounding box center [81, 72] width 70 height 7
type input "NK BÌNH AN GT"
type input "0982161907"
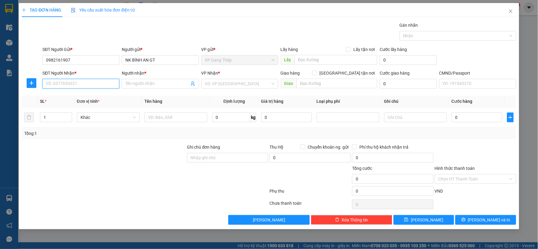
click at [78, 80] on input "SĐT Người Nhận *" at bounding box center [80, 84] width 77 height 10
click at [81, 98] on div "0886804865 - [PERSON_NAME]" at bounding box center [81, 95] width 70 height 7
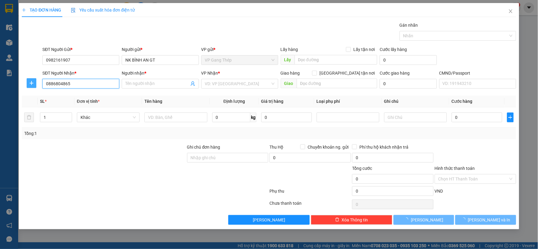
type input "0886804865"
type input "LABO [PERSON_NAME]"
click at [30, 84] on icon "plus" at bounding box center [31, 83] width 5 height 5
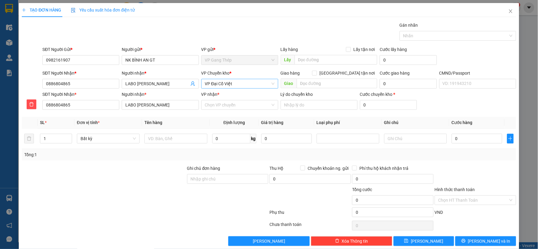
click at [228, 84] on span "VP Đại Cồ Việt" at bounding box center [240, 83] width 70 height 9
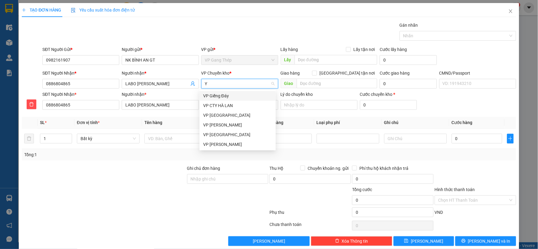
type input "YÊ"
click at [219, 93] on div "VP [GEOGRAPHIC_DATA]" at bounding box center [237, 95] width 69 height 7
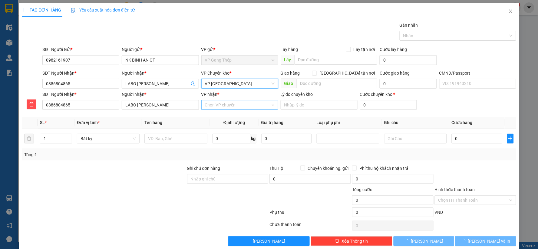
click at [216, 108] on input "VP nhận *" at bounding box center [237, 104] width 65 height 9
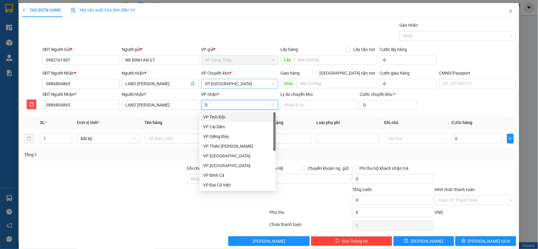
type input "D"
type input "ĐA"
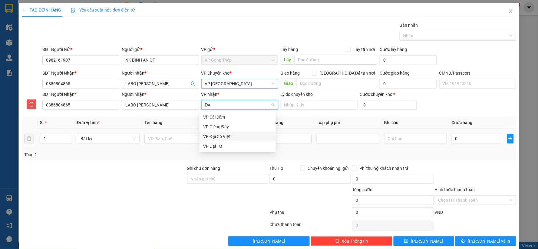
click at [221, 137] on div "VP Đại Cồ Việt" at bounding box center [237, 136] width 69 height 7
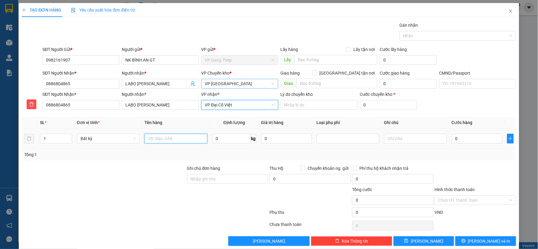
click at [169, 140] on input "text" at bounding box center [176, 139] width 63 height 10
type input "HỘP RĂNG"
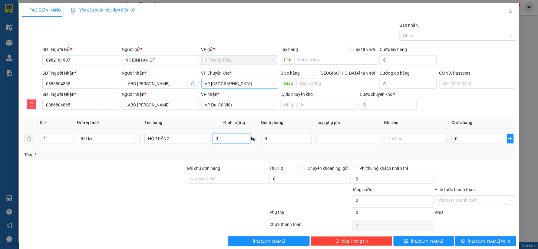
click at [225, 140] on input "0" at bounding box center [231, 139] width 38 height 10
type input "0.2"
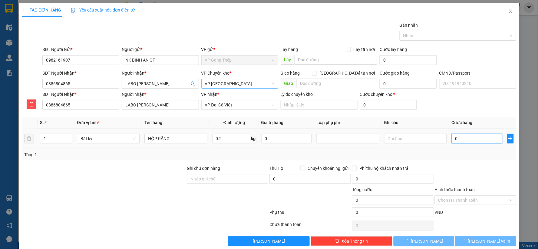
click at [482, 138] on input "0" at bounding box center [477, 139] width 51 height 10
click at [488, 198] on input "Hình thức thanh toán" at bounding box center [474, 199] width 70 height 9
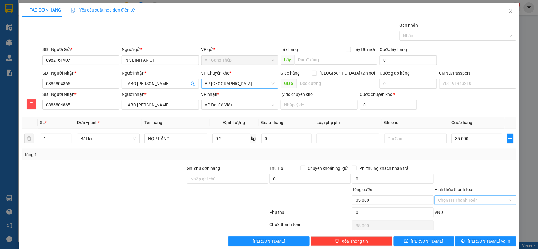
type input "35.000"
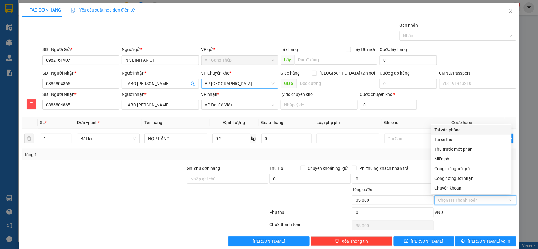
click at [454, 126] on div "Tại văn phòng" at bounding box center [471, 129] width 73 height 7
type input "0"
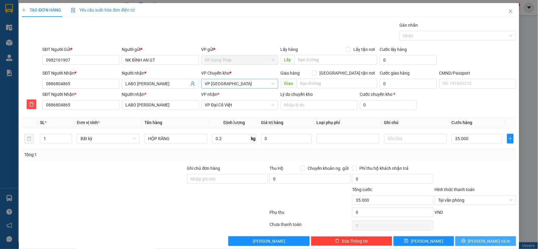
click at [482, 241] on span "[PERSON_NAME] và In" at bounding box center [489, 241] width 42 height 7
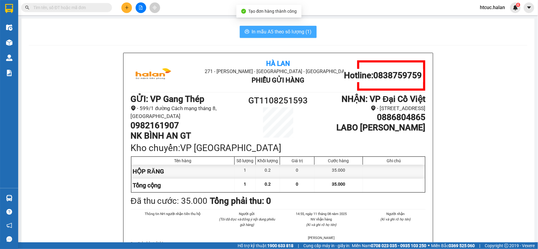
click at [292, 29] on span "In mẫu A5 theo số lượng (1)" at bounding box center [282, 32] width 60 height 8
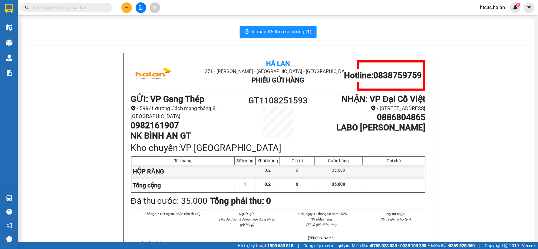
click at [101, 8] on input "text" at bounding box center [69, 7] width 72 height 7
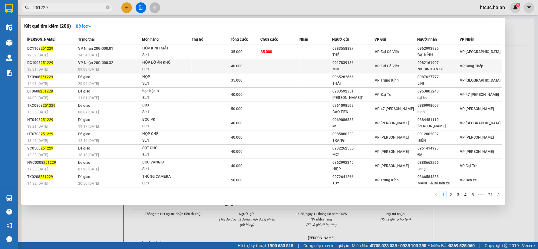
type input "251229"
click at [273, 65] on td at bounding box center [280, 66] width 39 height 14
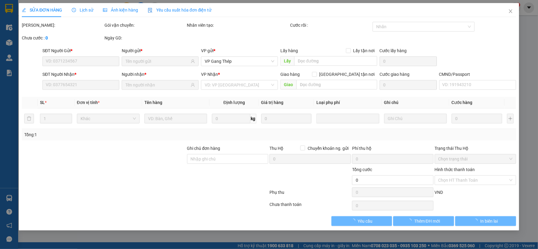
type input "0917839186"
type input "MÙI"
type input "0982161907"
type input "NK BÌNH AN GT"
type input "40.000"
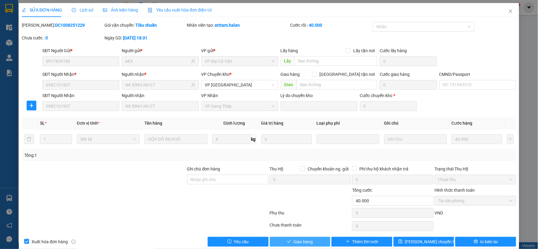
click at [289, 243] on button "Giao hàng" at bounding box center [300, 242] width 61 height 10
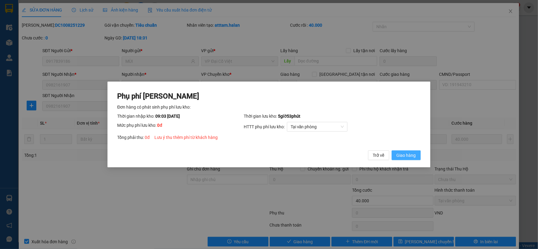
click at [399, 152] on span "Giao hàng" at bounding box center [406, 155] width 19 height 7
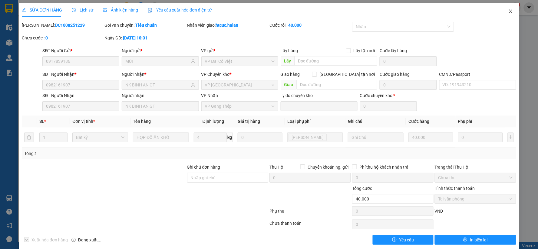
click at [510, 10] on span "Close" at bounding box center [511, 11] width 17 height 17
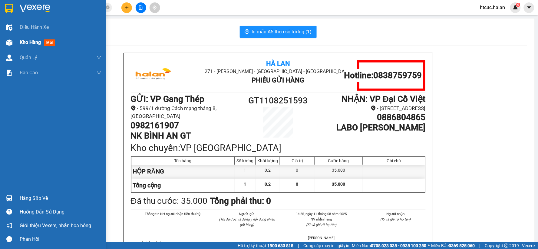
click at [12, 43] on div at bounding box center [9, 42] width 11 height 11
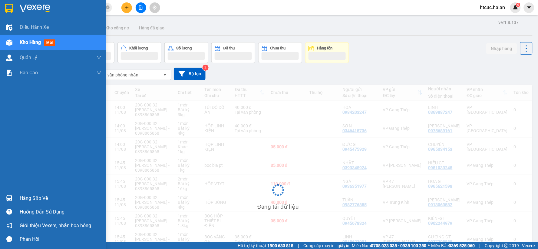
click at [32, 43] on span "Kho hàng" at bounding box center [30, 42] width 21 height 6
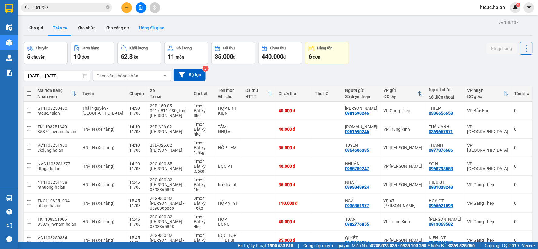
click at [157, 30] on button "Hàng đã giao" at bounding box center [151, 28] width 35 height 15
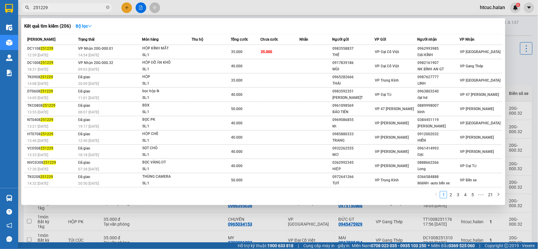
drag, startPoint x: 29, startPoint y: 7, endPoint x: 20, endPoint y: 10, distance: 10.2
click at [20, 10] on div "251229" at bounding box center [59, 7] width 118 height 9
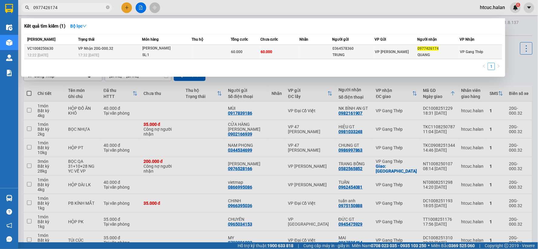
type input "0977426174"
click at [305, 52] on td at bounding box center [316, 52] width 33 height 14
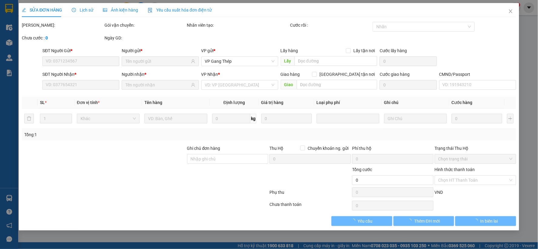
type input "0364578360"
type input "TRUNG"
type input "0977426174"
type input "QUANG"
type input "60.000"
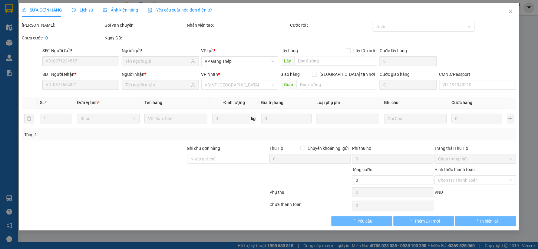
type input "60.000"
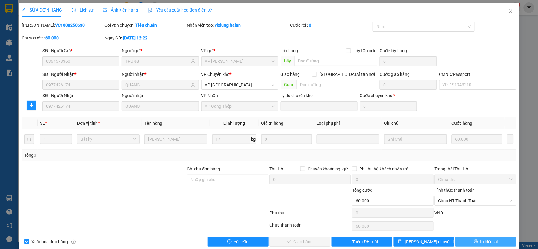
click at [481, 241] on span "In biên lai" at bounding box center [490, 241] width 18 height 7
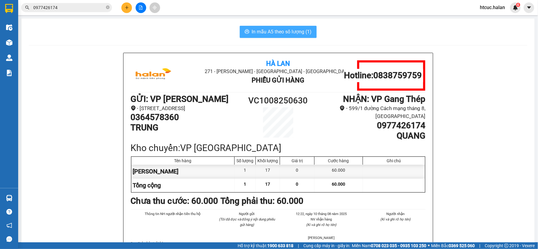
click at [264, 33] on span "In mẫu A5 theo số lượng (1)" at bounding box center [282, 32] width 60 height 8
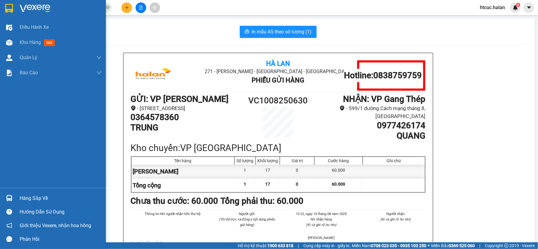
click at [5, 201] on div at bounding box center [9, 198] width 11 height 11
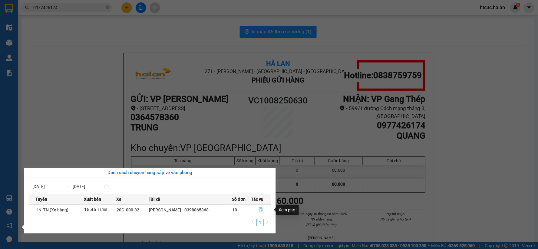
click at [262, 209] on icon "file-done" at bounding box center [261, 209] width 4 height 4
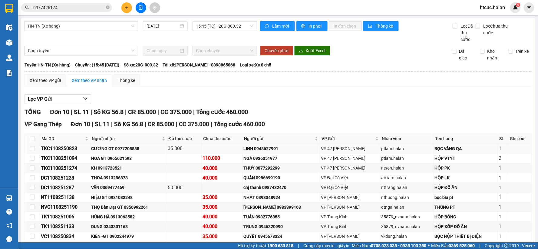
scroll to position [31, 0]
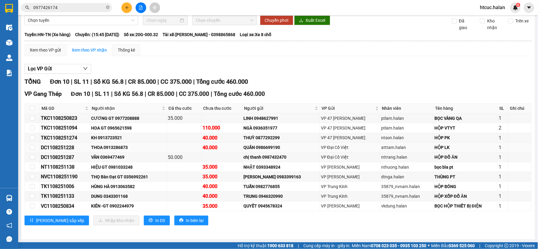
drag, startPoint x: 449, startPoint y: 146, endPoint x: 451, endPoint y: 147, distance: 3.1
drag, startPoint x: 451, startPoint y: 147, endPoint x: 281, endPoint y: 239, distance: 193.6
click at [281, 239] on div "HN-[GEOGRAPHIC_DATA] (Xe hàng) [DATE] 15:45 (TC) - 20G-000.32 Làm mới In phơi I…" at bounding box center [278, 113] width 514 height 251
click at [128, 8] on icon "plus" at bounding box center [127, 7] width 4 height 4
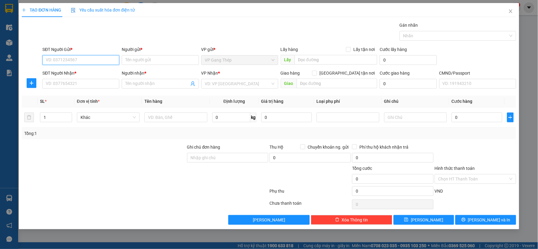
click at [105, 59] on input "SĐT Người Gửi *" at bounding box center [80, 60] width 77 height 10
type input "0352275666"
click at [87, 73] on div "0352275666 - THÀNH" at bounding box center [81, 72] width 70 height 7
type input "THÀNH"
type input "0352275666"
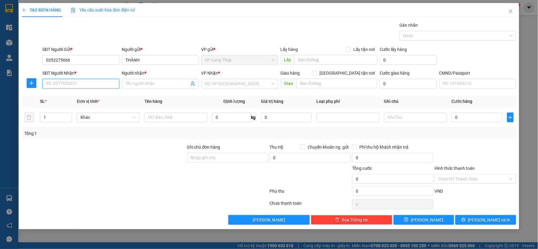
click at [90, 84] on input "SĐT Người Nhận *" at bounding box center [80, 84] width 77 height 10
click at [70, 94] on div "0977999635 - NAM" at bounding box center [81, 95] width 70 height 7
type input "0977999635"
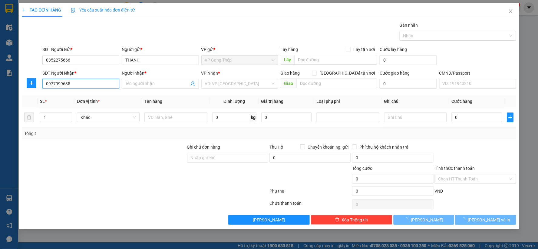
type input "NAM"
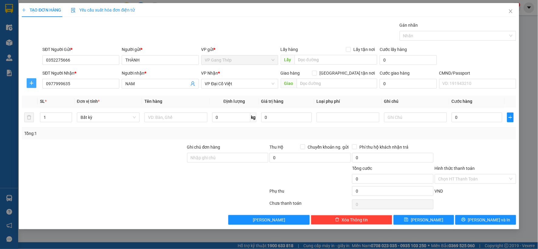
click at [29, 84] on icon "plus" at bounding box center [31, 83] width 5 height 5
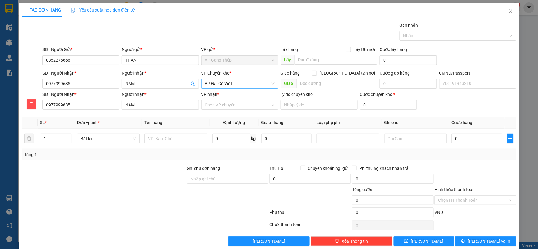
click at [239, 86] on span "VP Đại Cồ Việt" at bounding box center [240, 83] width 70 height 9
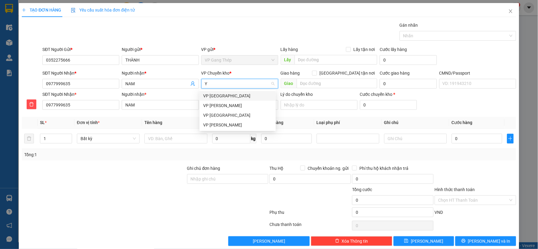
type input "YÊ"
click at [217, 98] on div "VP [GEOGRAPHIC_DATA]" at bounding box center [237, 95] width 69 height 7
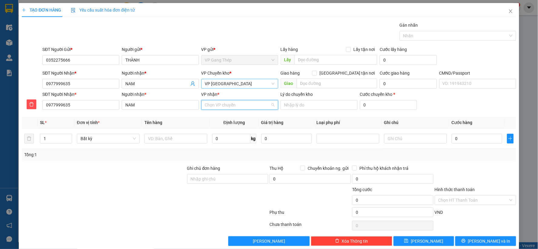
click at [216, 107] on input "VP nhận *" at bounding box center [237, 104] width 65 height 9
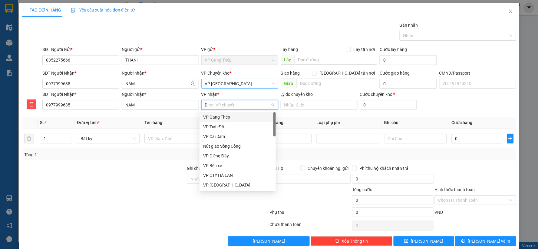
type input "D"
type input "ĐA"
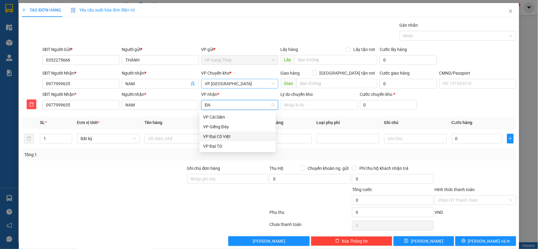
click at [217, 136] on div "VP Đại Cồ Việt" at bounding box center [237, 136] width 69 height 7
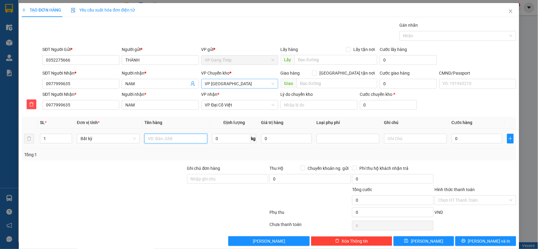
click at [184, 138] on input "text" at bounding box center [176, 139] width 63 height 10
type input "HỘP ĐỒ ĂN"
click at [223, 138] on input "0" at bounding box center [231, 139] width 38 height 10
type input "10"
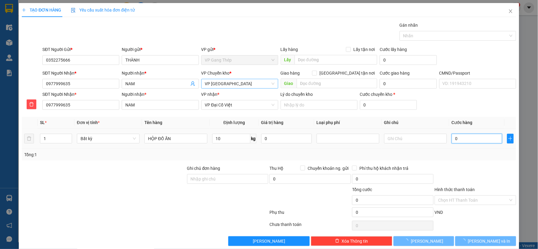
click at [476, 141] on input "0" at bounding box center [477, 139] width 51 height 10
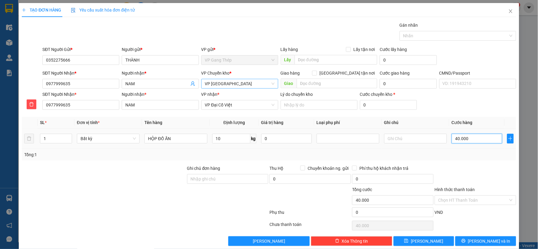
type input "40.000"
click at [478, 198] on input "Hình thức thanh toán" at bounding box center [474, 199] width 70 height 9
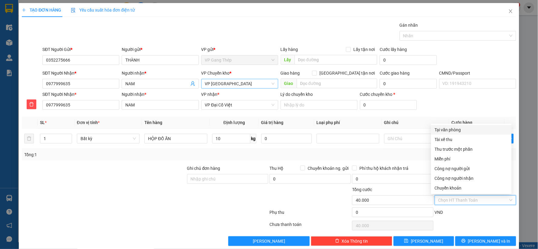
click at [453, 131] on div "Tại văn phòng" at bounding box center [471, 129] width 73 height 7
type input "0"
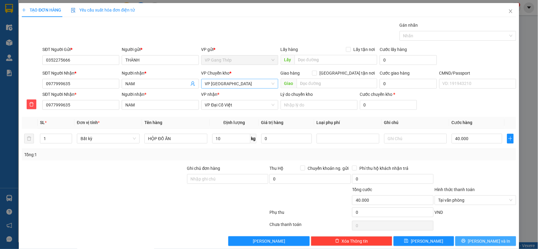
click at [477, 243] on span "[PERSON_NAME] và In" at bounding box center [489, 241] width 42 height 7
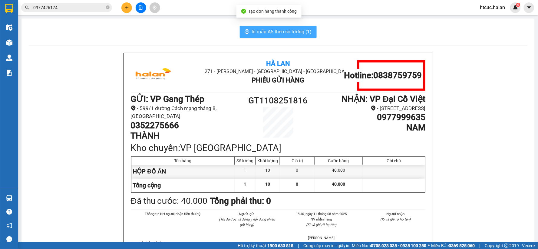
click at [257, 30] on span "In mẫu A5 theo số lượng (1)" at bounding box center [282, 32] width 60 height 8
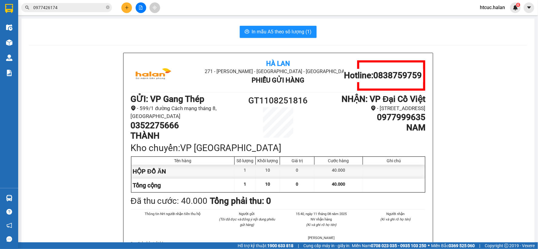
click at [108, 5] on icon "close-circle" at bounding box center [108, 7] width 4 height 4
paste input "0989938662"
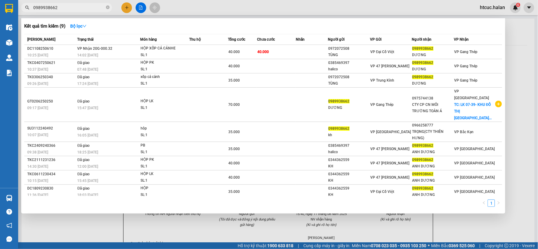
type input "0989938662"
click at [128, 8] on div at bounding box center [269, 124] width 538 height 249
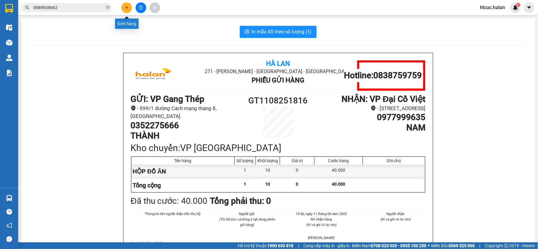
click at [123, 6] on button at bounding box center [126, 7] width 11 height 11
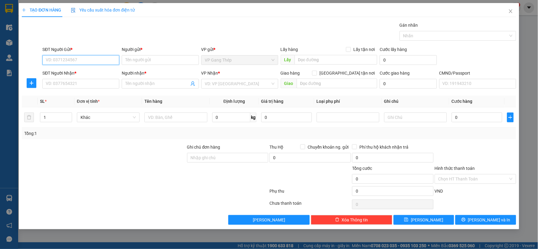
click at [108, 59] on input "SĐT Người Gửi *" at bounding box center [80, 60] width 77 height 10
type input "0963119622"
click at [78, 72] on div "0963119622 - DUNG" at bounding box center [81, 72] width 70 height 7
type input "DUNG"
type input "0963119622"
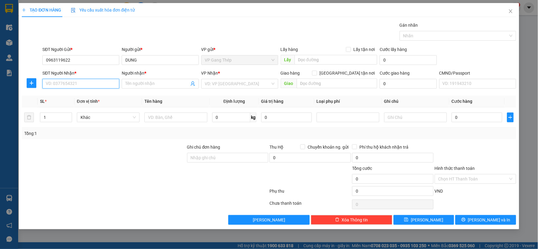
click at [83, 86] on input "SĐT Người Nhận *" at bounding box center [80, 84] width 77 height 10
drag, startPoint x: 77, startPoint y: 93, endPoint x: 0, endPoint y: 75, distance: 79.4
click at [77, 94] on div "0369532980 - TÚ" at bounding box center [81, 95] width 70 height 7
type input "0369532980"
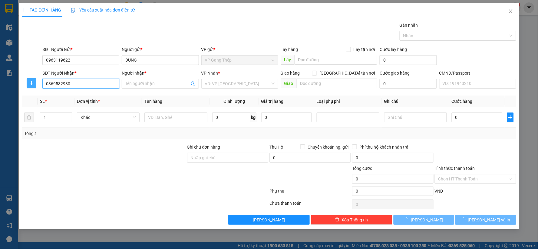
type input "TÚ"
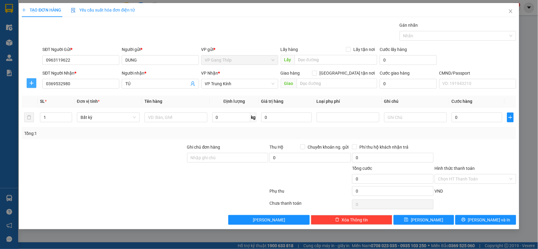
click at [31, 83] on icon "plus" at bounding box center [32, 83] width 4 height 0
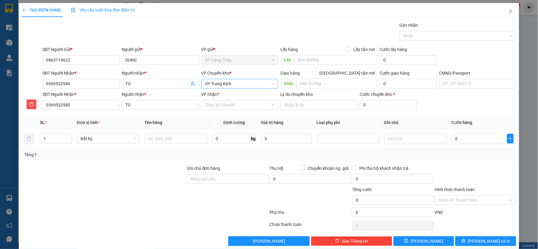
click at [225, 81] on span "VP Trung Kính" at bounding box center [240, 83] width 70 height 9
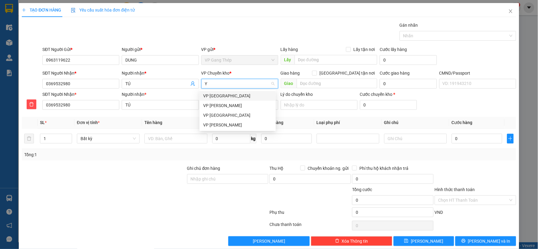
type input "YÊ"
drag, startPoint x: 216, startPoint y: 95, endPoint x: 217, endPoint y: 105, distance: 10.0
click at [216, 95] on div "VP [GEOGRAPHIC_DATA]" at bounding box center [237, 95] width 69 height 7
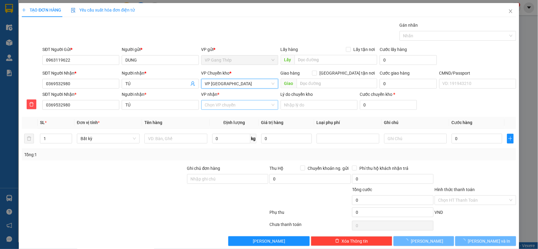
click at [217, 104] on input "VP nhận *" at bounding box center [237, 104] width 65 height 9
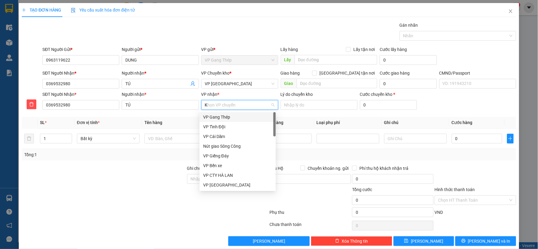
type input "KI"
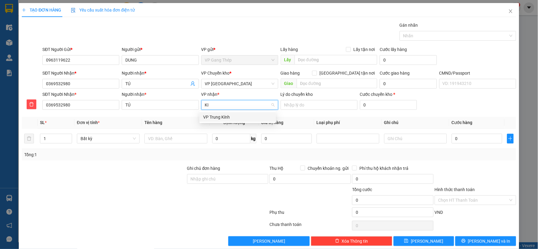
drag, startPoint x: 217, startPoint y: 117, endPoint x: 205, endPoint y: 122, distance: 12.7
click at [217, 118] on div "VP Trung Kính" at bounding box center [237, 117] width 69 height 7
drag, startPoint x: 193, startPoint y: 136, endPoint x: 189, endPoint y: 139, distance: 5.6
click at [193, 137] on input "text" at bounding box center [176, 139] width 63 height 10
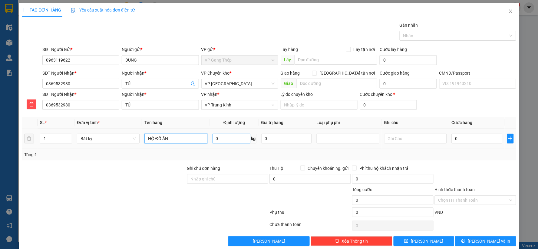
type input "HỘ ĐỒ ĂN"
click at [235, 135] on input "0" at bounding box center [231, 139] width 38 height 10
type input "9"
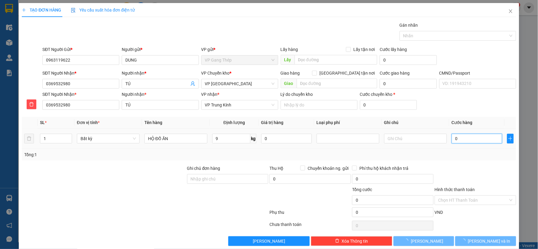
click at [473, 140] on input "0" at bounding box center [477, 139] width 51 height 10
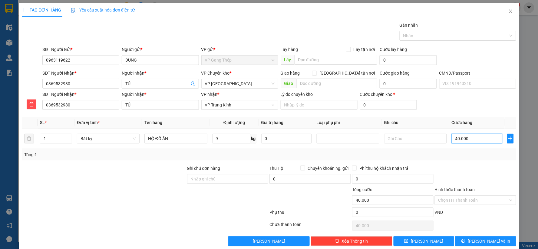
type input "40.000"
click at [476, 198] on input "Hình thức thanh toán" at bounding box center [474, 199] width 70 height 9
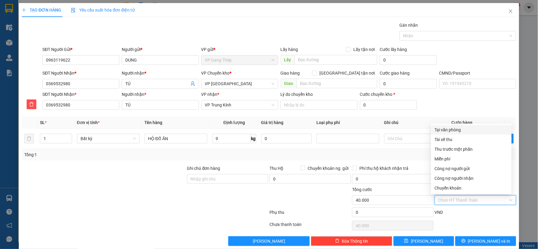
click at [441, 130] on div "Tại văn phòng" at bounding box center [471, 129] width 73 height 7
type input "0"
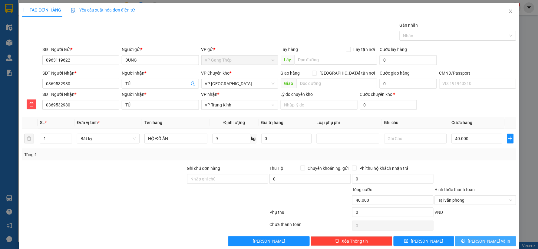
click at [469, 245] on button "[PERSON_NAME] và In" at bounding box center [486, 241] width 61 height 10
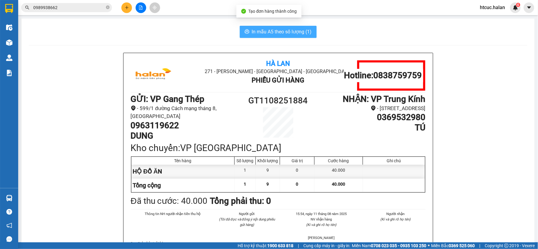
click at [283, 28] on span "In mẫu A5 theo số lượng (1)" at bounding box center [282, 32] width 60 height 8
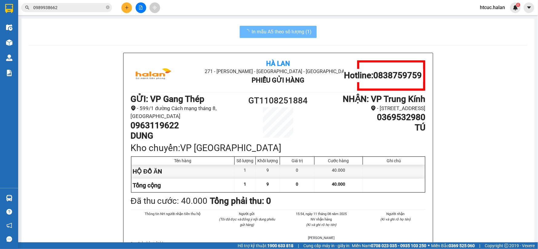
click at [130, 26] on div "In mẫu A5 theo số lượng (1)" at bounding box center [278, 32] width 499 height 12
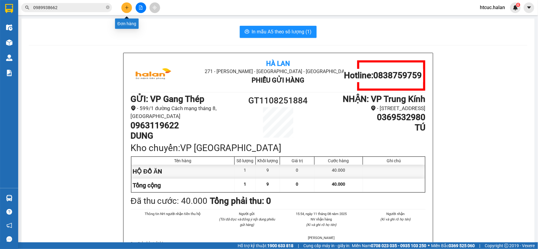
click at [125, 6] on icon "plus" at bounding box center [127, 7] width 4 height 4
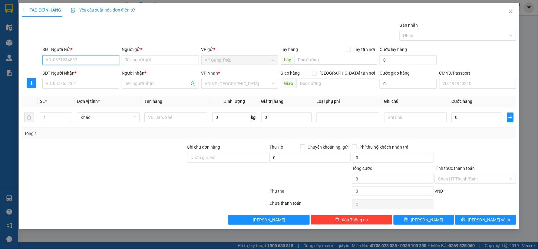
click at [70, 58] on input "SĐT Người Gửi *" at bounding box center [80, 60] width 77 height 10
type input "0346415736"
click at [72, 72] on div "0346415736 - SƠN" at bounding box center [81, 72] width 70 height 7
type input "SƠN"
type input "0346415736"
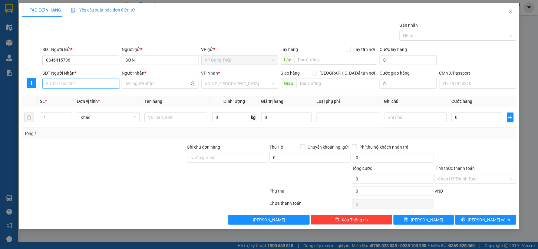
click at [86, 82] on input "SĐT Người Nhận *" at bounding box center [80, 84] width 77 height 10
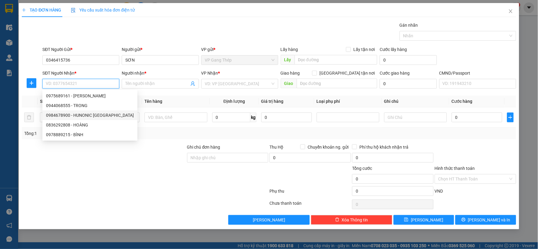
click at [97, 117] on div "0984678900 - HUNONIC [GEOGRAPHIC_DATA]" at bounding box center [90, 115] width 88 height 7
type input "0984678900"
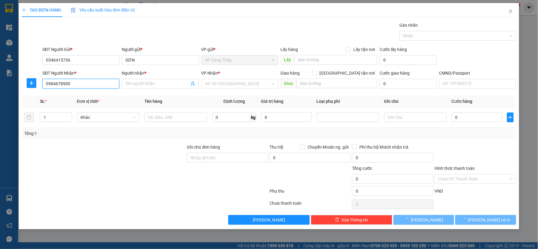
type input "HUNONIC [GEOGRAPHIC_DATA]"
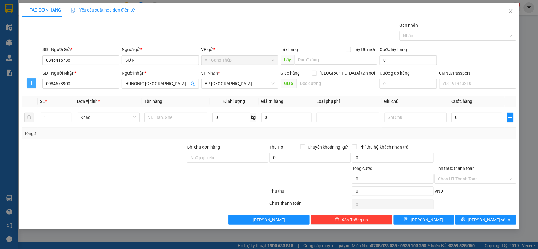
click at [30, 83] on icon "plus" at bounding box center [31, 83] width 5 height 5
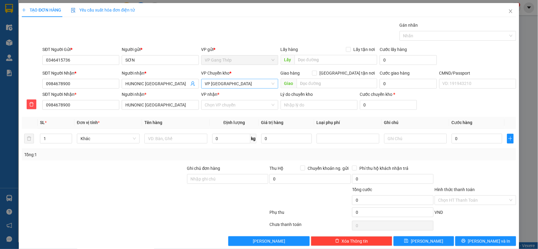
click at [227, 87] on span "VP [GEOGRAPHIC_DATA]" at bounding box center [240, 83] width 70 height 9
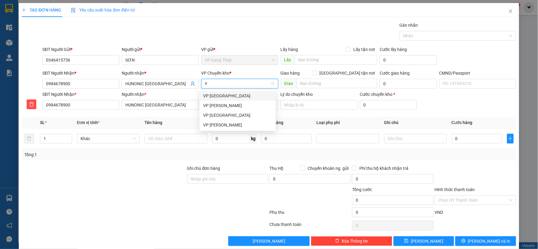
type input "YÊ"
click at [222, 99] on div "VP [GEOGRAPHIC_DATA]" at bounding box center [237, 95] width 69 height 7
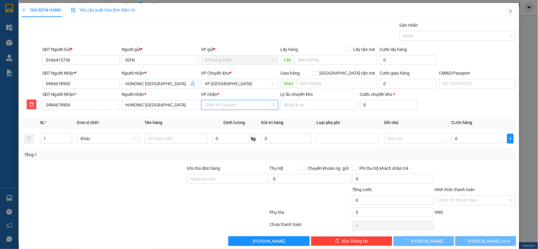
click at [229, 101] on input "VP nhận *" at bounding box center [237, 104] width 65 height 9
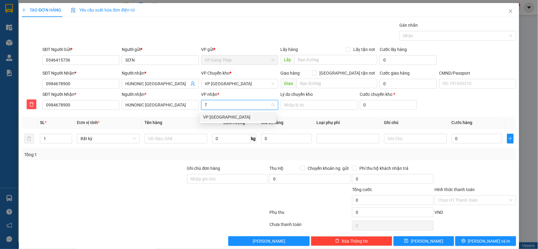
type input "TÂ"
click at [220, 119] on div "VP [GEOGRAPHIC_DATA]" at bounding box center [237, 117] width 69 height 7
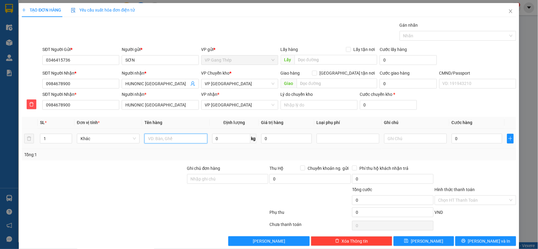
click at [187, 137] on input "text" at bounding box center [176, 139] width 63 height 10
type input "HỘP LINH KIỆN"
type input "7"
click at [461, 140] on input "0" at bounding box center [477, 139] width 51 height 10
type input "4"
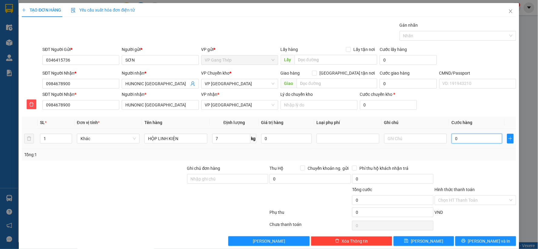
type input "4"
type input "40"
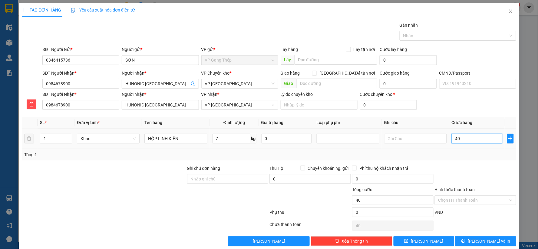
type input "400"
type input "4.000"
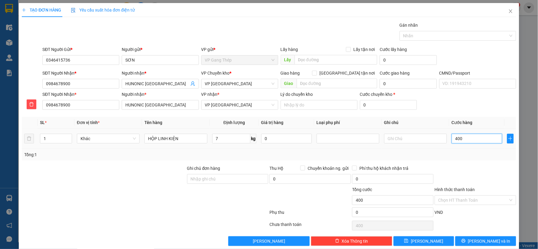
type input "4.000"
type input "40.000"
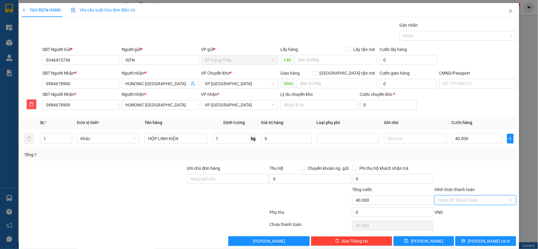
click at [470, 200] on input "Hình thức thanh toán" at bounding box center [474, 199] width 70 height 9
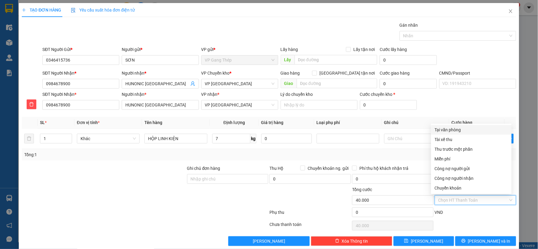
click at [452, 129] on div "Tại văn phòng" at bounding box center [471, 129] width 73 height 7
type input "0"
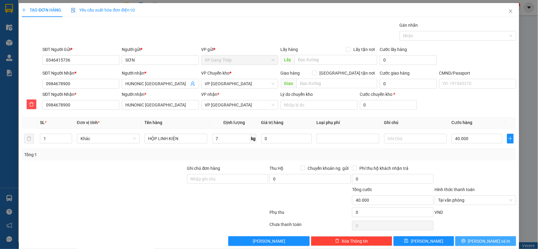
click at [484, 241] on span "[PERSON_NAME] và In" at bounding box center [489, 241] width 42 height 7
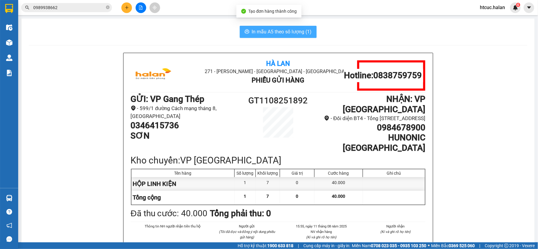
click at [261, 28] on span "In mẫu A5 theo số lượng (1)" at bounding box center [282, 32] width 60 height 8
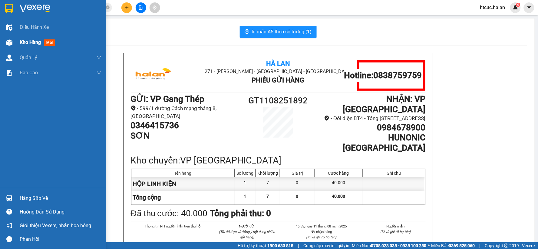
click at [8, 47] on div at bounding box center [9, 42] width 11 height 11
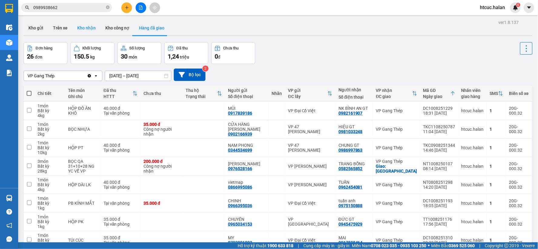
click at [89, 30] on button "Kho nhận" at bounding box center [86, 28] width 28 height 15
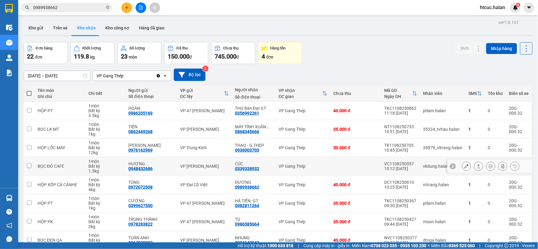
drag, startPoint x: 358, startPoint y: 186, endPoint x: 362, endPoint y: 195, distance: 10.2
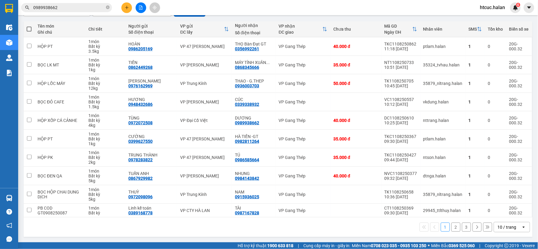
drag, startPoint x: 362, startPoint y: 195, endPoint x: 464, endPoint y: 227, distance: 106.9
click at [464, 227] on button "3" at bounding box center [466, 226] width 9 height 9
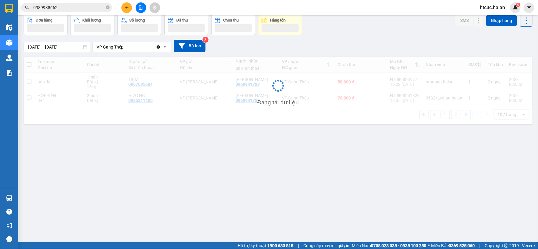
scroll to position [28, 0]
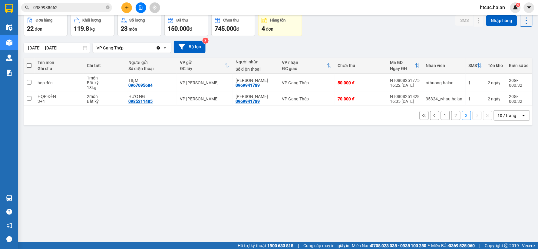
click at [452, 117] on button "2" at bounding box center [456, 115] width 9 height 9
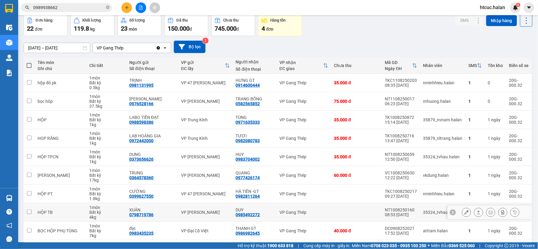
scroll to position [70, 0]
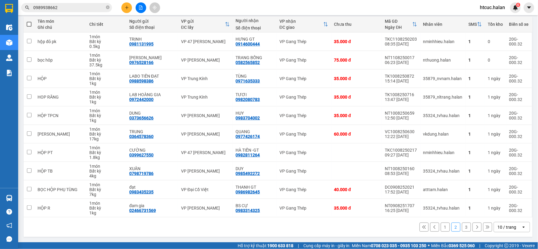
drag, startPoint x: 312, startPoint y: 208, endPoint x: 327, endPoint y: 230, distance: 25.8
click at [327, 230] on div "1 2 3 10 / trang open" at bounding box center [278, 227] width 504 height 10
click at [441, 224] on button "1" at bounding box center [445, 226] width 9 height 9
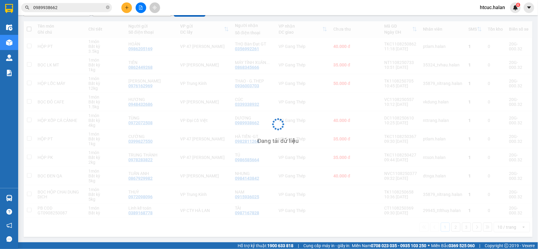
scroll to position [65, 0]
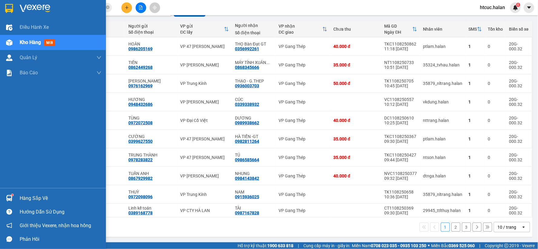
click at [7, 199] on img at bounding box center [9, 198] width 6 height 6
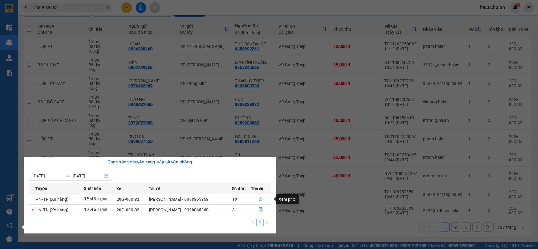
click at [263, 199] on button "button" at bounding box center [260, 199] width 19 height 10
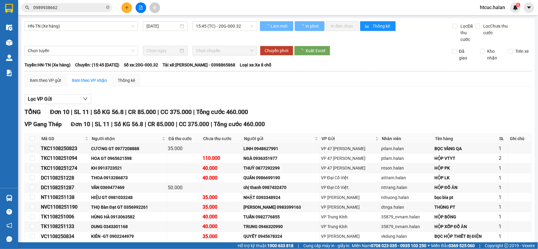
scroll to position [31, 0]
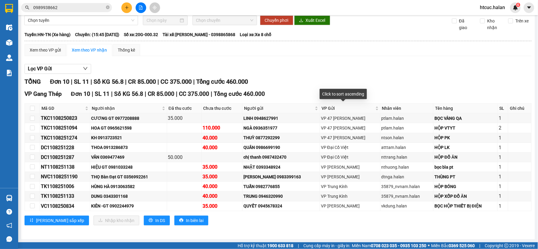
drag, startPoint x: 338, startPoint y: 112, endPoint x: 431, endPoint y: 70, distance: 102.4
click at [458, 79] on div "TỔNG Đơn 10 | SL 11 | Số KG 56.8 | CR 85.000 | CC 375.000 | Tổng cước 460.000" at bounding box center [278, 81] width 507 height 9
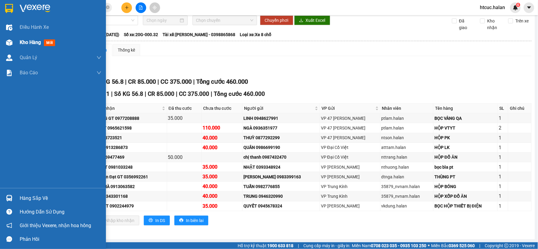
click at [6, 39] on img at bounding box center [9, 42] width 6 height 6
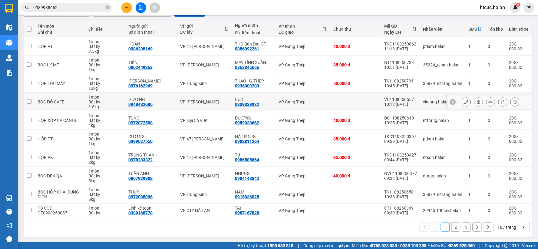
scroll to position [65, 0]
drag, startPoint x: 295, startPoint y: 105, endPoint x: 218, endPoint y: 82, distance: 80.0
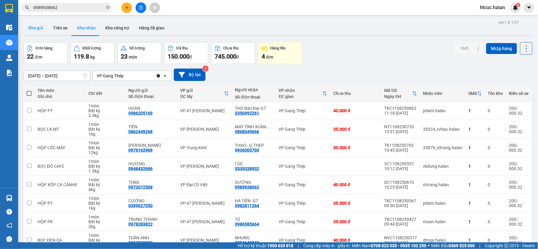
click at [40, 26] on button "Kho gửi" at bounding box center [36, 28] width 25 height 15
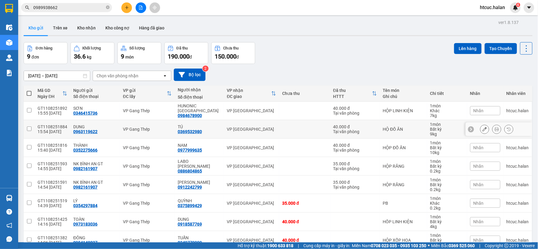
scroll to position [51, 0]
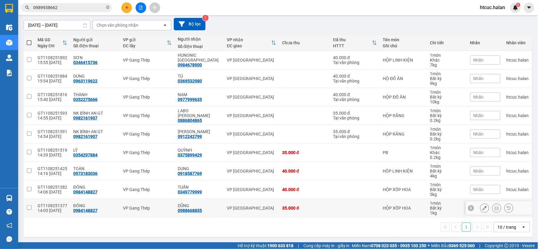
drag, startPoint x: 308, startPoint y: 120, endPoint x: 367, endPoint y: 203, distance: 101.7
click at [367, 203] on td at bounding box center [356, 208] width 50 height 18
checkbox input "true"
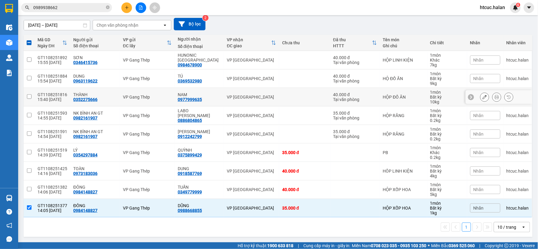
scroll to position [17, 0]
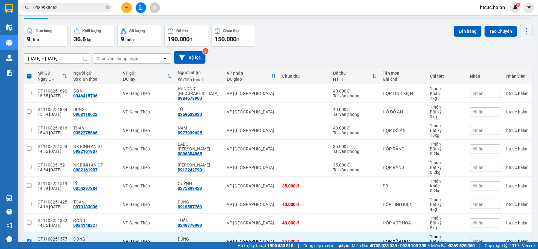
drag, startPoint x: 321, startPoint y: 92, endPoint x: 380, endPoint y: 33, distance: 83.6
click at [380, 33] on div "Đơn hàng 9 đơn Khối lượng 36.6 kg Số lượng 9 món Đã thu 190.000 đ Chưa thu 150.…" at bounding box center [278, 36] width 509 height 22
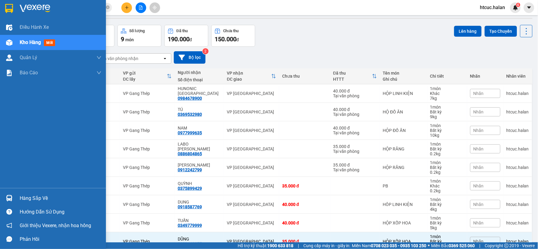
click at [15, 199] on div "Hàng sắp về" at bounding box center [53, 198] width 106 height 14
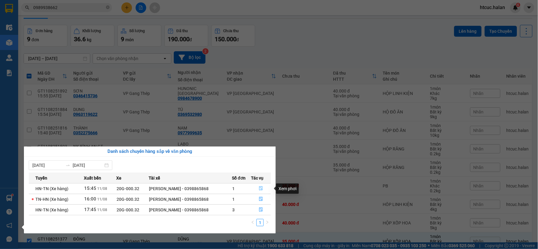
click at [262, 186] on icon "file-done" at bounding box center [261, 188] width 4 height 4
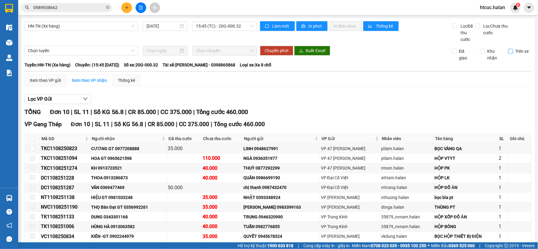
click at [509, 50] on input "Trên xe" at bounding box center [511, 51] width 5 height 5
checkbox input "true"
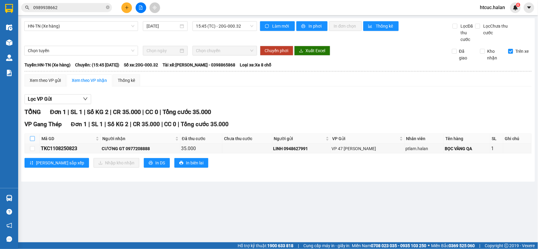
click at [32, 139] on input "checkbox" at bounding box center [32, 138] width 5 height 5
checkbox input "true"
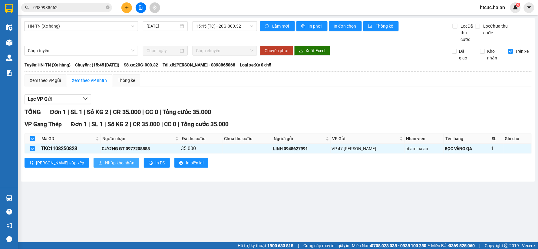
click at [105, 164] on span "Nhập kho nhận" at bounding box center [119, 162] width 29 height 7
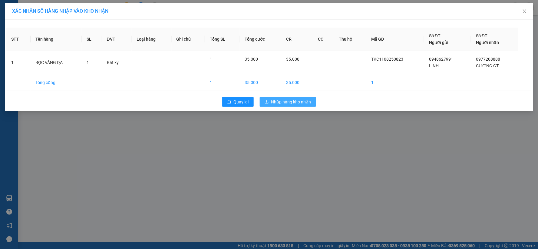
click at [300, 101] on span "Nhập hàng kho nhận" at bounding box center [291, 101] width 40 height 7
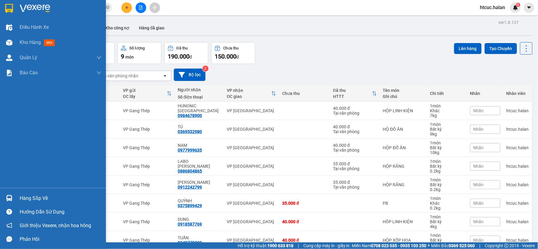
click at [12, 197] on div at bounding box center [9, 198] width 11 height 11
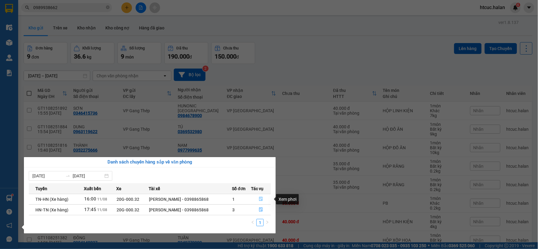
click at [261, 200] on icon "file-done" at bounding box center [261, 199] width 4 height 4
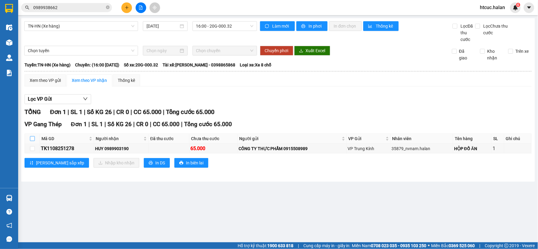
click at [34, 137] on input "checkbox" at bounding box center [32, 138] width 5 height 5
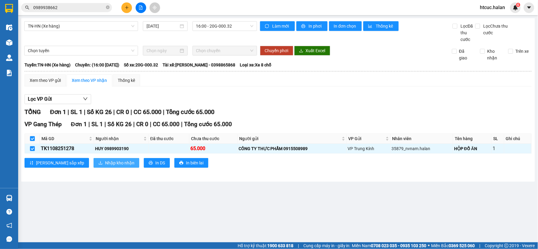
click at [105, 161] on span "Nhập kho nhận" at bounding box center [119, 162] width 29 height 7
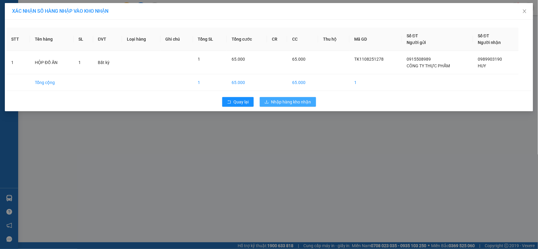
click at [294, 101] on span "Nhập hàng kho nhận" at bounding box center [291, 101] width 40 height 7
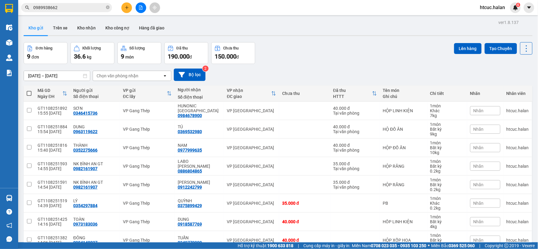
click at [30, 91] on span at bounding box center [29, 93] width 5 height 5
click at [29, 90] on input "checkbox" at bounding box center [29, 90] width 0 height 0
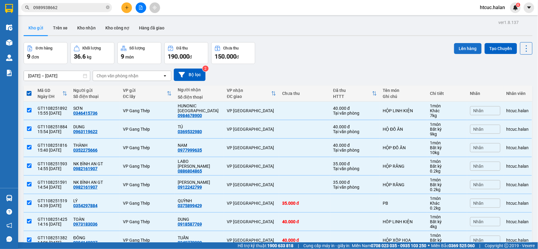
click at [465, 46] on button "Lên hàng" at bounding box center [468, 48] width 28 height 11
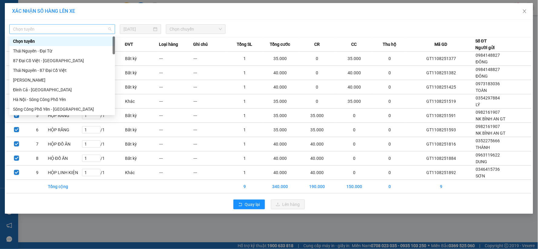
click at [111, 29] on span "Chọn tuyến" at bounding box center [62, 29] width 98 height 9
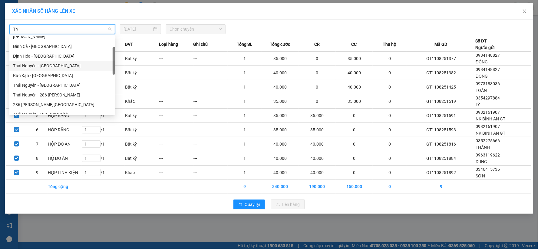
drag, startPoint x: 49, startPoint y: 58, endPoint x: 41, endPoint y: 65, distance: 10.9
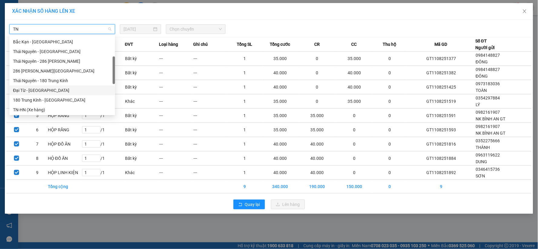
scroll to position [101, 0]
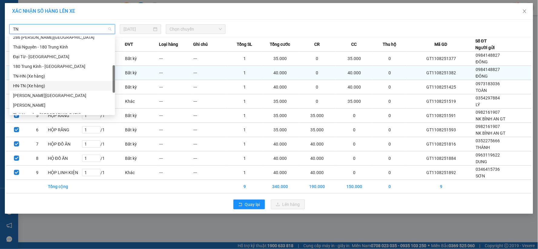
drag, startPoint x: 27, startPoint y: 86, endPoint x: 27, endPoint y: 75, distance: 11.2
click at [27, 75] on div "TN-HN (Xe hàng)" at bounding box center [62, 76] width 98 height 7
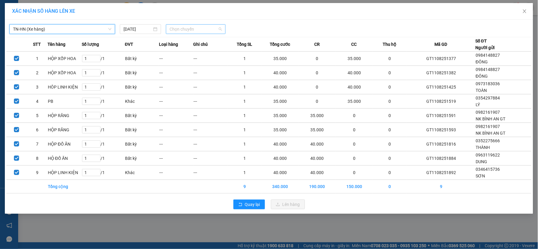
click at [218, 28] on span "Chọn chuyến" at bounding box center [196, 29] width 52 height 9
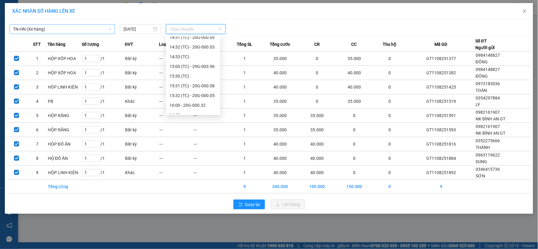
scroll to position [291, 0]
click at [195, 99] on div "16:00 - 20G-000.32" at bounding box center [193, 99] width 47 height 7
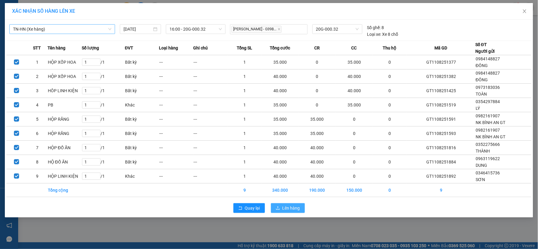
click at [291, 210] on span "Lên hàng" at bounding box center [292, 208] width 18 height 7
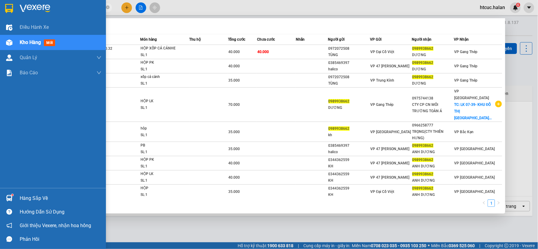
drag, startPoint x: 55, startPoint y: 10, endPoint x: 8, endPoint y: 16, distance: 46.8
click at [8, 16] on section "Kết quả tìm kiếm ( 9 ) Bộ lọc Mã ĐH Trạng thái Món hàng Thu hộ Tổng cước Chưa c…" at bounding box center [269, 124] width 538 height 249
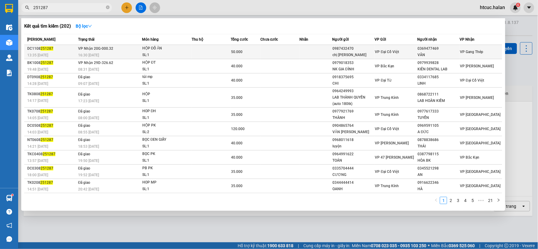
click at [251, 50] on div "50.000" at bounding box center [245, 51] width 29 height 7
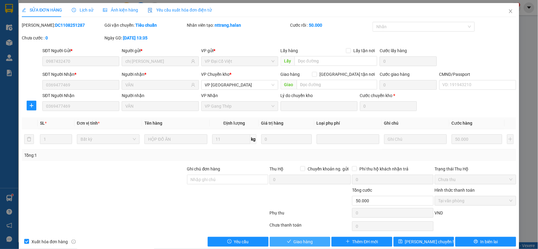
click at [300, 240] on span "Giao hàng" at bounding box center [303, 241] width 19 height 7
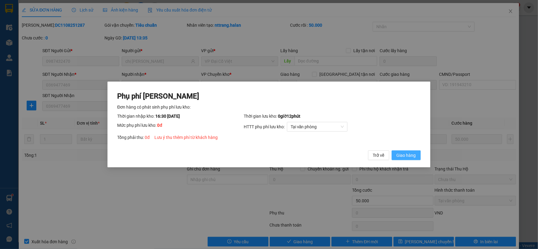
click at [411, 152] on span "Giao hàng" at bounding box center [406, 155] width 19 height 7
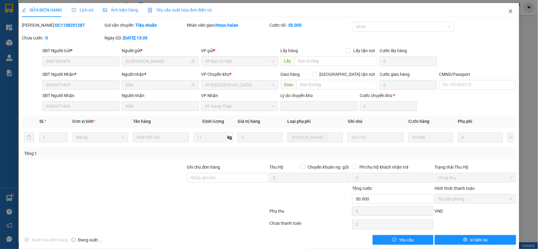
click at [509, 10] on icon "close" at bounding box center [511, 11] width 5 height 5
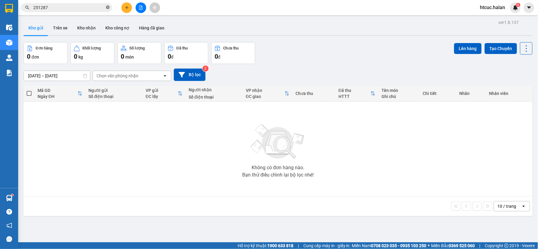
click at [108, 7] on icon "close-circle" at bounding box center [108, 7] width 4 height 4
click at [82, 8] on input "text" at bounding box center [69, 7] width 72 height 7
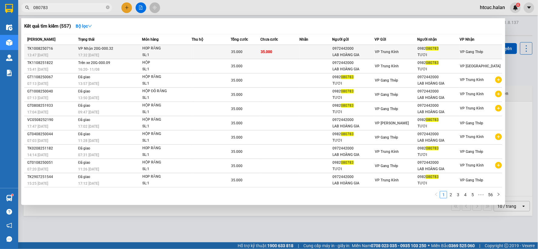
click at [312, 51] on td at bounding box center [316, 52] width 33 height 14
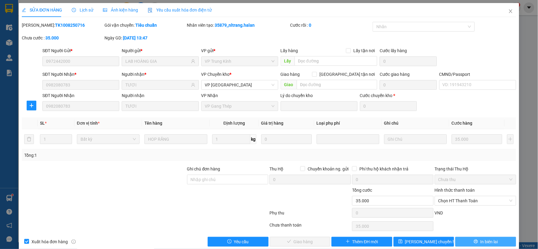
click at [481, 243] on span "In biên lai" at bounding box center [490, 241] width 18 height 7
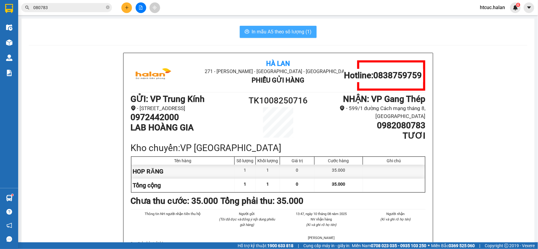
click at [265, 31] on span "In mẫu A5 theo số lượng (1)" at bounding box center [282, 32] width 60 height 8
click at [127, 7] on icon "plus" at bounding box center [127, 7] width 0 height 3
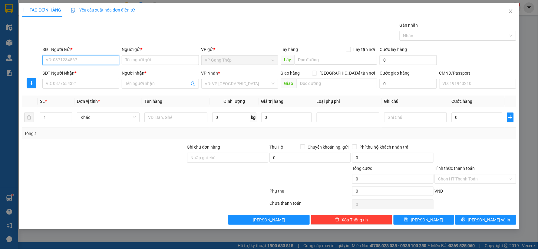
click at [91, 57] on input "SĐT Người Gửi *" at bounding box center [80, 60] width 77 height 10
click at [82, 58] on input "0981033248" at bounding box center [80, 60] width 77 height 10
click at [73, 84] on input "SĐT Người Nhận *" at bounding box center [80, 84] width 77 height 10
click at [97, 57] on input "0981033248" at bounding box center [80, 60] width 77 height 10
click at [141, 59] on input "Người gửi *" at bounding box center [160, 60] width 77 height 10
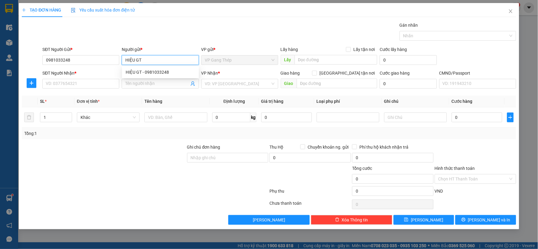
click at [135, 62] on input "HIỆU GT" at bounding box center [160, 60] width 77 height 10
click at [146, 60] on input "HIỆU - GT" at bounding box center [160, 60] width 77 height 10
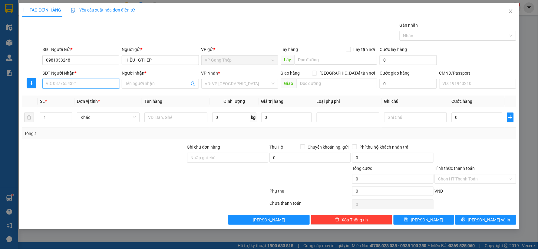
click at [88, 86] on input "SĐT Người Nhận *" at bounding box center [80, 84] width 77 height 10
drag, startPoint x: 70, startPoint y: 83, endPoint x: 43, endPoint y: 88, distance: 27.6
click at [43, 88] on input "0903166939" at bounding box center [80, 84] width 77 height 10
click at [56, 83] on input "0903166939" at bounding box center [80, 84] width 77 height 10
click at [80, 83] on input "0902166939" at bounding box center [80, 84] width 77 height 10
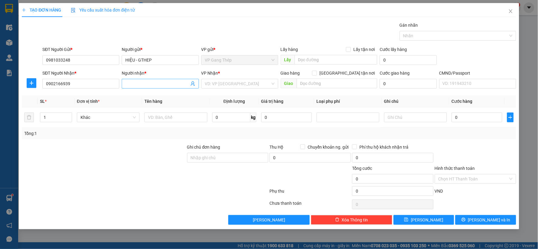
click at [143, 83] on input "Người nhận *" at bounding box center [157, 83] width 64 height 7
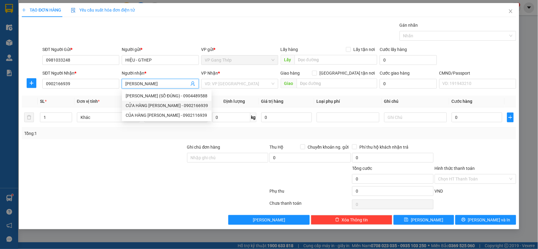
click at [152, 104] on div "CỬA HÀNG [PERSON_NAME] - 0902166939" at bounding box center [167, 105] width 82 height 7
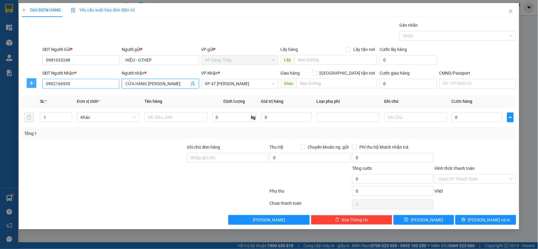
click at [28, 83] on span "plus" at bounding box center [31, 83] width 9 height 5
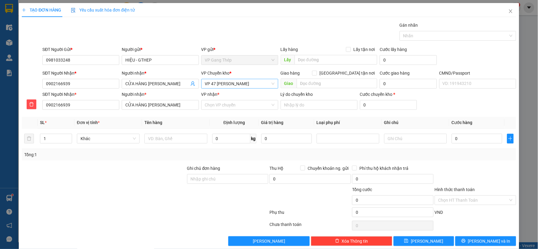
click at [256, 86] on span "VP 47 [PERSON_NAME]" at bounding box center [240, 83] width 70 height 9
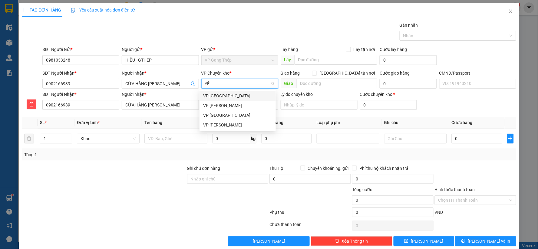
click at [215, 92] on div "VP [GEOGRAPHIC_DATA]" at bounding box center [237, 95] width 69 height 7
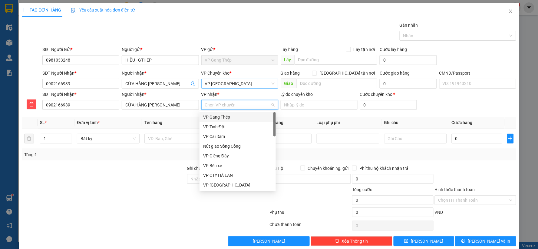
click at [213, 107] on input "VP nhận *" at bounding box center [237, 104] width 65 height 9
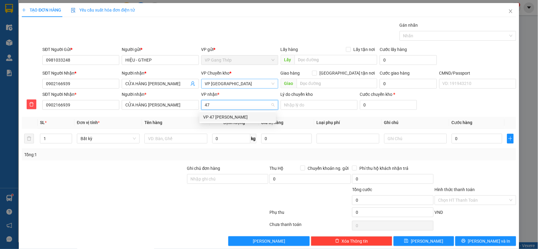
drag, startPoint x: 210, startPoint y: 117, endPoint x: 179, endPoint y: 128, distance: 33.2
click at [210, 118] on div "VP 47 [PERSON_NAME]" at bounding box center [237, 117] width 69 height 7
click at [161, 139] on input "text" at bounding box center [176, 139] width 63 height 10
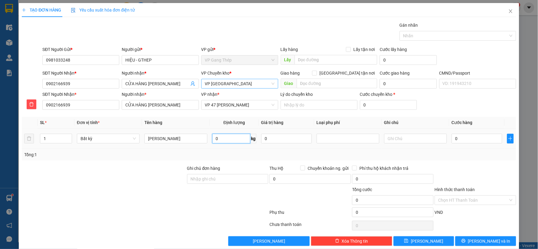
click at [225, 138] on input "0" at bounding box center [231, 139] width 38 height 10
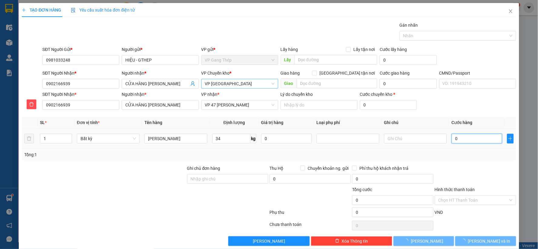
click at [457, 138] on input "0" at bounding box center [477, 139] width 51 height 10
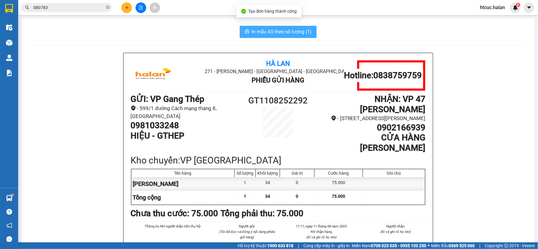
click at [261, 26] on button "In mẫu A5 theo số lượng (1)" at bounding box center [278, 32] width 77 height 12
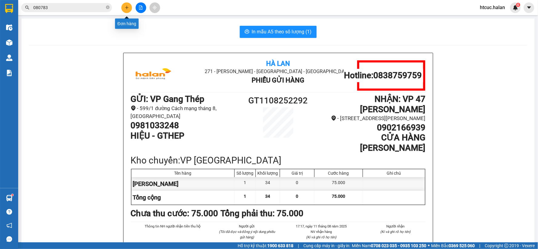
click at [126, 7] on icon "plus" at bounding box center [127, 7] width 4 height 4
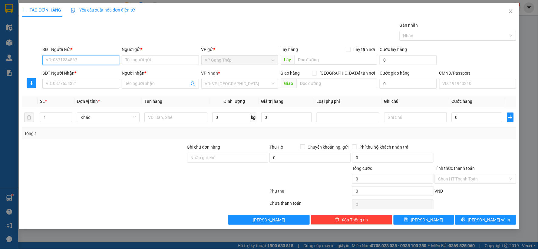
click at [70, 60] on input "SĐT Người Gửi *" at bounding box center [80, 60] width 77 height 10
click at [66, 70] on div "0346415736 - SƠN" at bounding box center [81, 72] width 70 height 7
click at [84, 83] on input "SĐT Người Nhận *" at bounding box center [80, 84] width 77 height 10
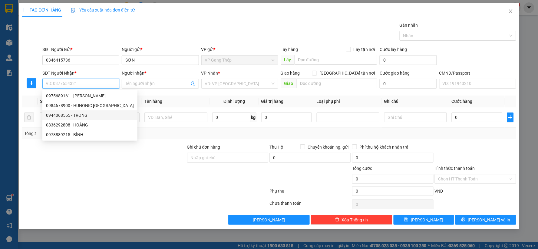
click at [83, 115] on div "0944068555 - TRONG" at bounding box center [90, 115] width 88 height 7
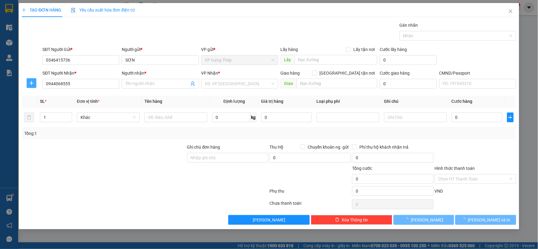
click at [31, 82] on icon "plus" at bounding box center [31, 83] width 5 height 5
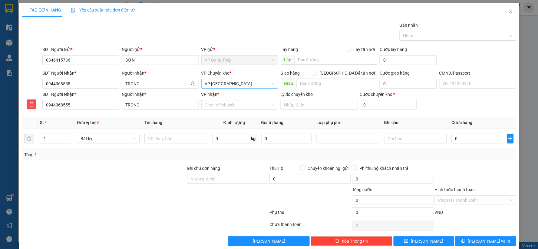
click at [222, 84] on span "VP [GEOGRAPHIC_DATA]" at bounding box center [240, 83] width 70 height 9
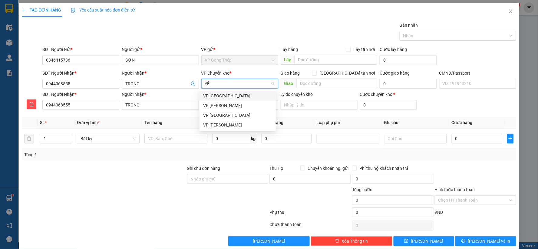
click at [219, 95] on div "VP [GEOGRAPHIC_DATA]" at bounding box center [237, 95] width 69 height 7
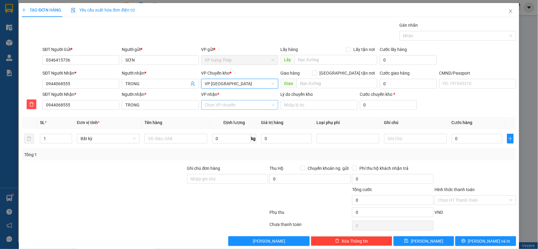
click at [228, 102] on input "VP nhận *" at bounding box center [237, 104] width 65 height 9
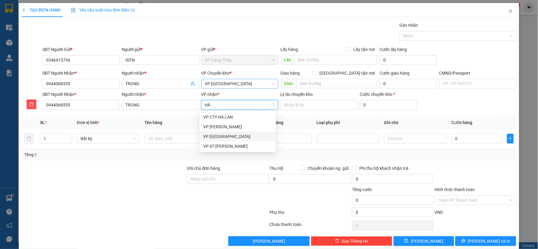
click at [216, 137] on div "VP [GEOGRAPHIC_DATA]" at bounding box center [237, 136] width 69 height 7
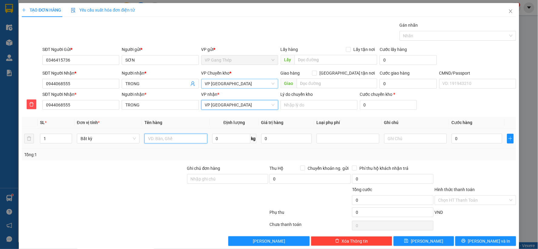
drag, startPoint x: 173, startPoint y: 141, endPoint x: 177, endPoint y: 146, distance: 6.5
click at [176, 141] on input "text" at bounding box center [176, 139] width 63 height 10
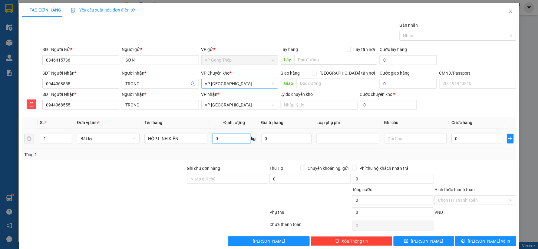
click at [219, 137] on input "0" at bounding box center [231, 139] width 38 height 10
click at [471, 143] on input "0" at bounding box center [477, 139] width 51 height 10
drag, startPoint x: 471, startPoint y: 201, endPoint x: 469, endPoint y: 185, distance: 16.2
click at [470, 200] on input "Hình thức thanh toán" at bounding box center [474, 199] width 70 height 9
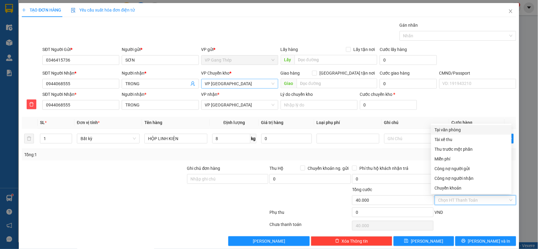
click at [445, 131] on div "Tại văn phòng" at bounding box center [471, 129] width 73 height 7
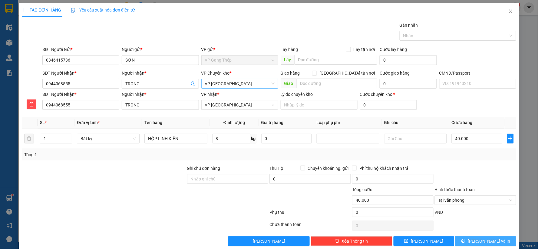
click at [482, 239] on span "[PERSON_NAME] và In" at bounding box center [489, 241] width 42 height 7
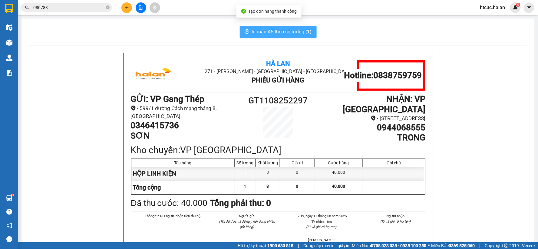
click at [264, 32] on span "In mẫu A5 theo số lượng (1)" at bounding box center [282, 32] width 60 height 8
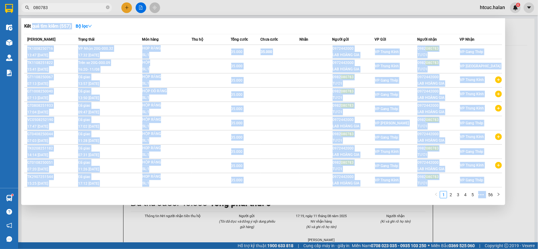
drag, startPoint x: 48, startPoint y: 19, endPoint x: 33, endPoint y: 26, distance: 15.9
click at [33, 13] on div "Kết quả tìm kiếm ( 557 ) Bộ lọc Mã ĐH Trạng thái Món hàng Thu hộ Tổng cước Chưa…" at bounding box center [59, 7] width 118 height 11
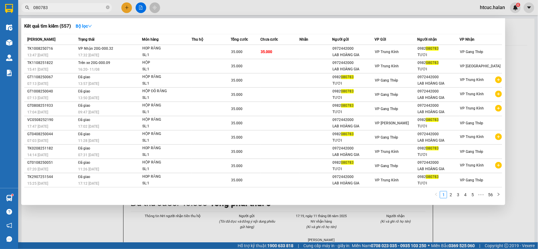
click at [163, 224] on div at bounding box center [269, 124] width 538 height 249
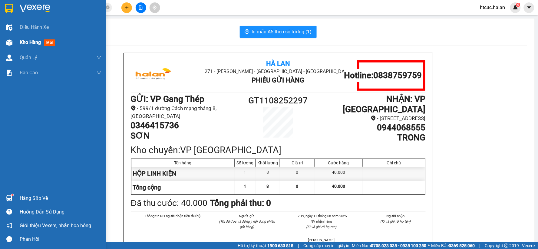
click at [13, 40] on div at bounding box center [9, 42] width 11 height 11
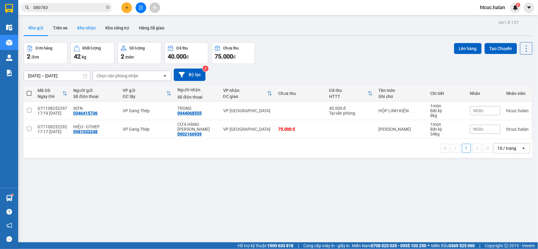
click at [84, 28] on button "Kho nhận" at bounding box center [86, 28] width 28 height 15
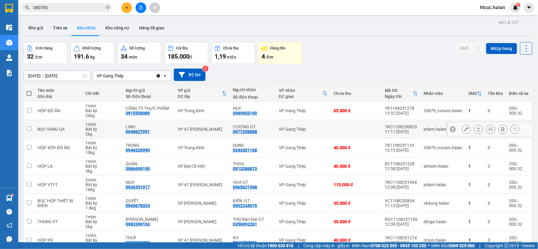
click at [463, 129] on button at bounding box center [467, 129] width 8 height 11
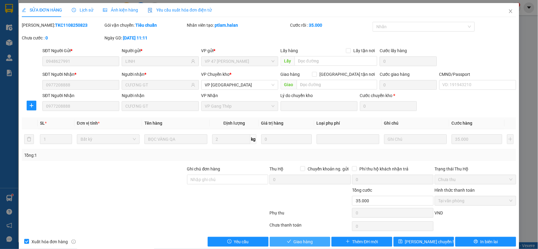
click at [311, 244] on button "Giao hàng" at bounding box center [300, 242] width 61 height 10
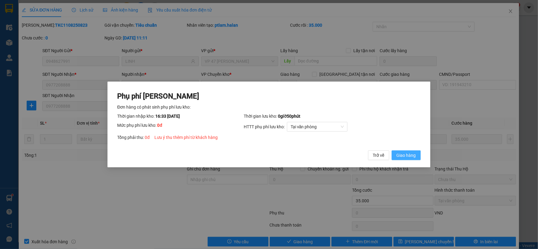
click at [413, 151] on button "Giao hàng" at bounding box center [406, 155] width 29 height 10
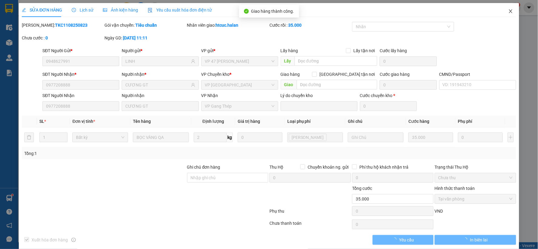
click at [513, 11] on span "Close" at bounding box center [511, 11] width 17 height 17
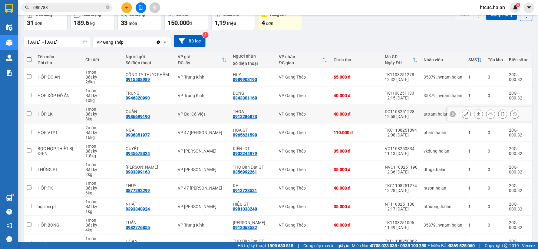
scroll to position [67, 0]
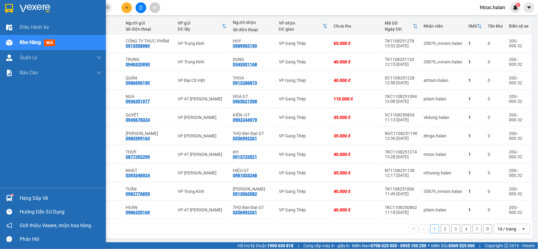
click at [12, 197] on div at bounding box center [9, 198] width 11 height 11
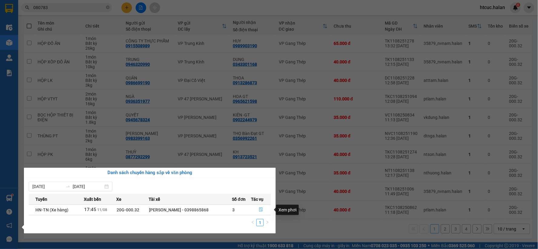
click at [263, 208] on icon "file-done" at bounding box center [261, 209] width 4 height 4
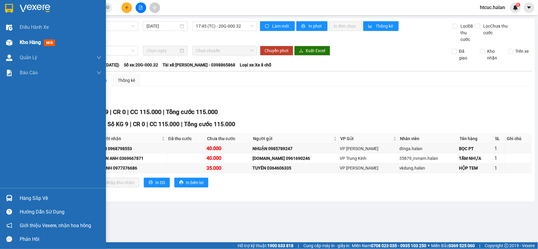
click at [26, 38] on div "Kho hàng mới" at bounding box center [39, 42] width 38 height 8
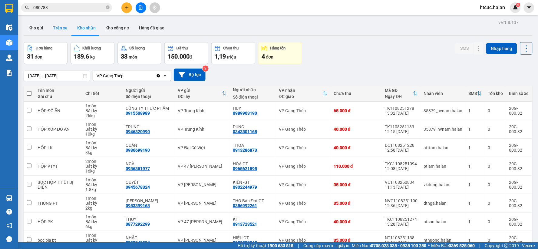
click at [56, 26] on button "Trên xe" at bounding box center [60, 28] width 24 height 15
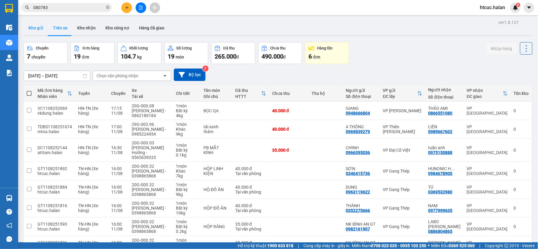
click at [37, 31] on button "Kho gửi" at bounding box center [36, 28] width 25 height 15
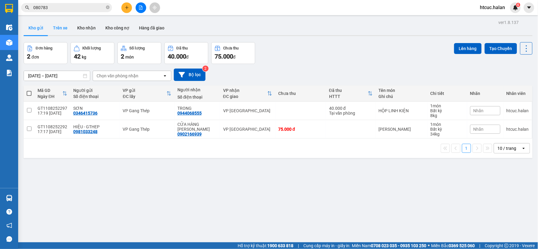
click at [57, 29] on button "Trên xe" at bounding box center [60, 28] width 24 height 15
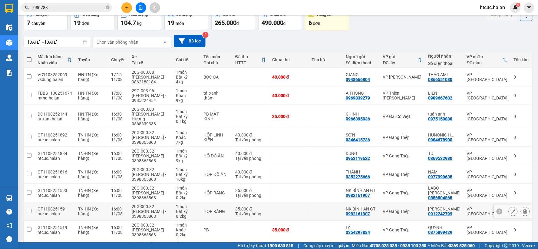
scroll to position [70, 0]
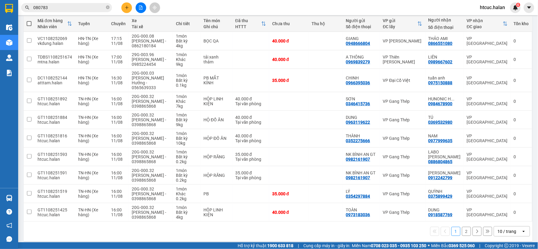
click at [463, 227] on button "2" at bounding box center [466, 231] width 9 height 9
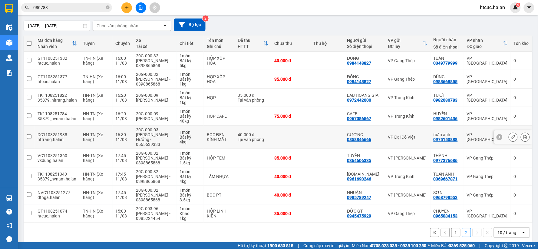
scroll to position [51, 0]
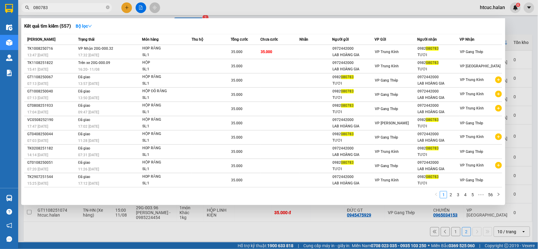
drag, startPoint x: 57, startPoint y: 5, endPoint x: 0, endPoint y: 22, distance: 59.1
click at [0, 22] on section "Kết quả tìm kiếm ( 557 ) Bộ lọc Mã ĐH Trạng thái Món hàng Thu hộ Tổng cước Chưa…" at bounding box center [269, 124] width 538 height 249
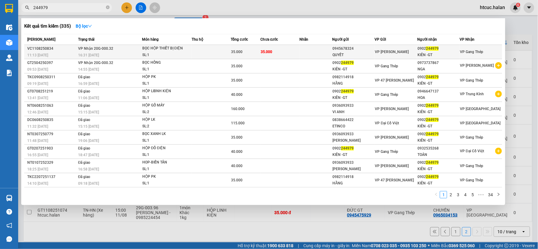
click at [291, 49] on td "35.000" at bounding box center [280, 52] width 39 height 14
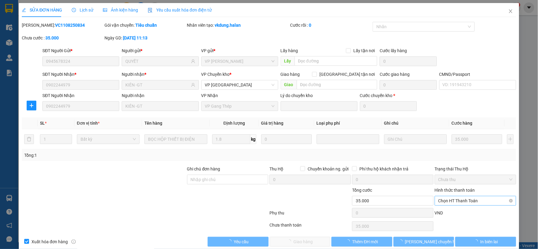
click at [462, 198] on span "Chọn HT Thanh Toán" at bounding box center [476, 200] width 74 height 9
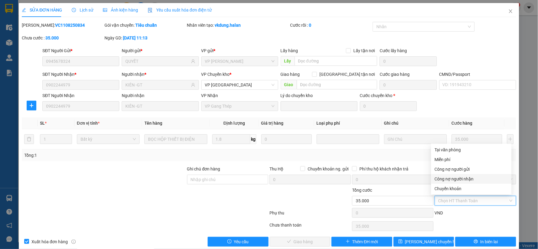
click at [454, 178] on div "Công nợ người nhận" at bounding box center [471, 178] width 73 height 7
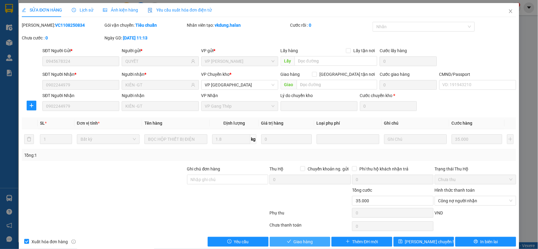
click at [318, 237] on button "Giao hàng" at bounding box center [300, 242] width 61 height 10
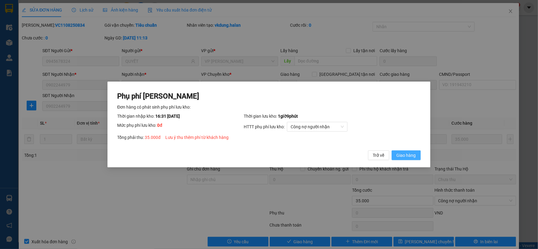
click at [409, 157] on span "Giao hàng" at bounding box center [406, 155] width 19 height 7
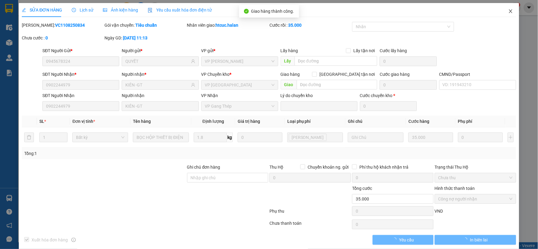
click at [504, 11] on span "Close" at bounding box center [511, 11] width 17 height 17
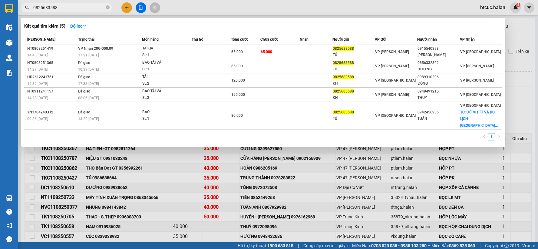
click at [0, 19] on section "Kết quả tìm kiếm ( 5 ) Bộ lọc Mã ĐH Trạng thái Món hàng Thu hộ Tổng cước Chưa c…" at bounding box center [269, 124] width 538 height 249
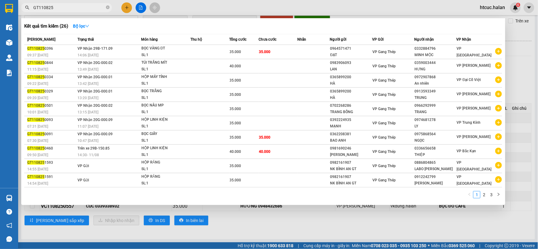
type input "GT110825"
drag, startPoint x: 222, startPoint y: 228, endPoint x: 179, endPoint y: 144, distance: 94.4
click at [221, 228] on div at bounding box center [269, 124] width 538 height 249
